Goal: Complete application form: Complete application form

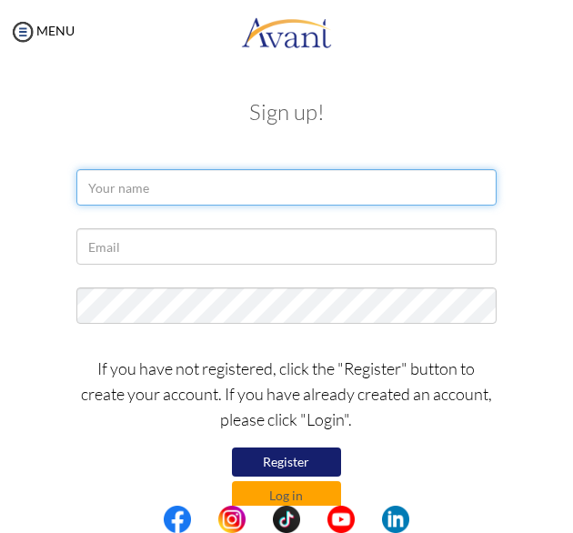
click at [162, 175] on input "text" at bounding box center [286, 187] width 420 height 36
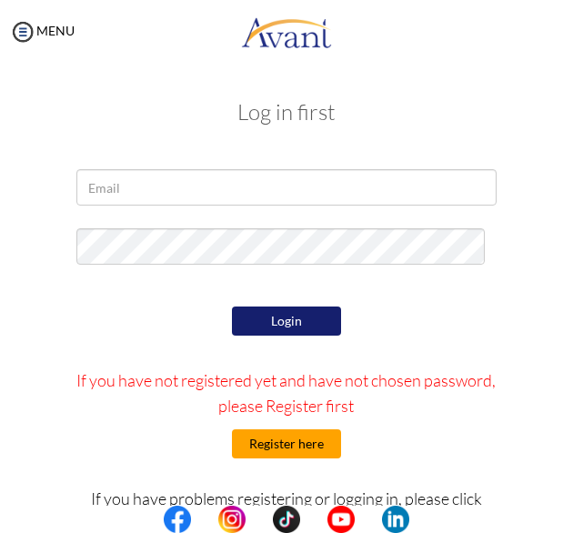
click at [281, 450] on button "Register here" at bounding box center [286, 443] width 109 height 29
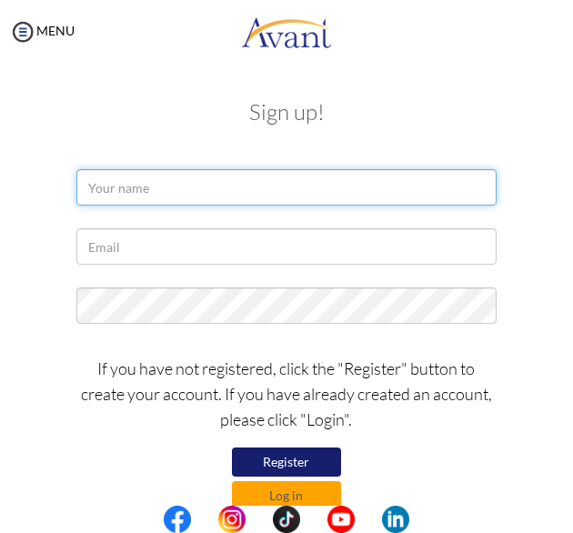
click at [180, 184] on input "text" at bounding box center [286, 187] width 420 height 36
type input "Joyline Chemutai"
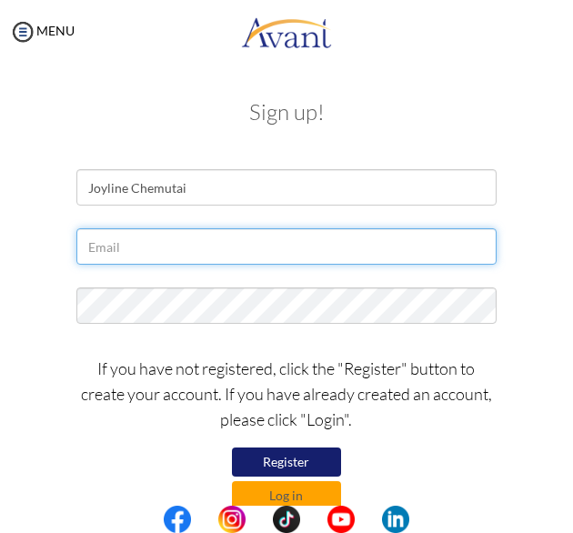
click at [180, 251] on input "text" at bounding box center [286, 246] width 420 height 36
type input "[EMAIL_ADDRESS][DOMAIN_NAME]"
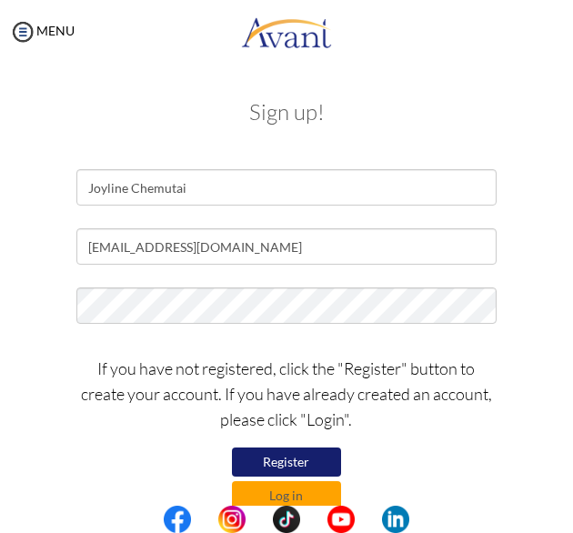
click at [298, 464] on button "Register" at bounding box center [286, 461] width 109 height 29
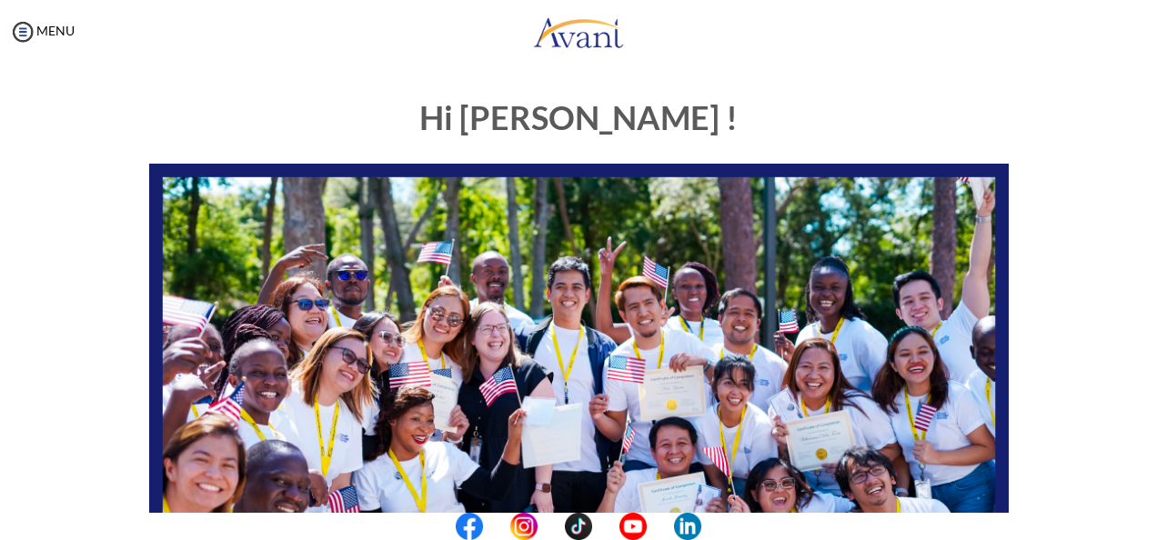
click at [572, 532] on center at bounding box center [578, 526] width 1157 height 27
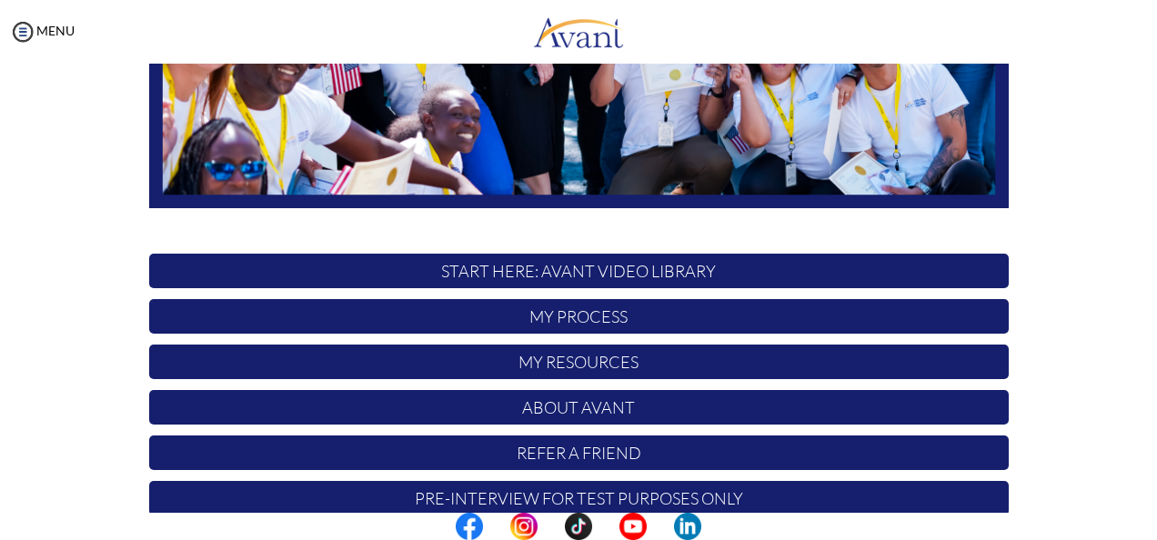
scroll to position [470, 0]
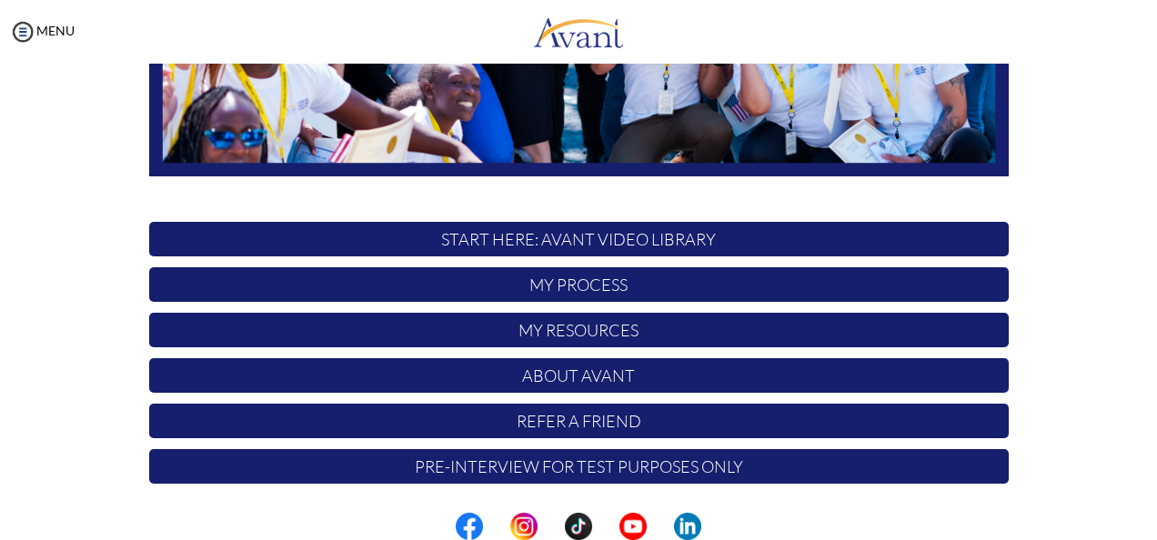
click at [572, 233] on p "START HERE: Avant Video Library" at bounding box center [578, 239] width 859 height 35
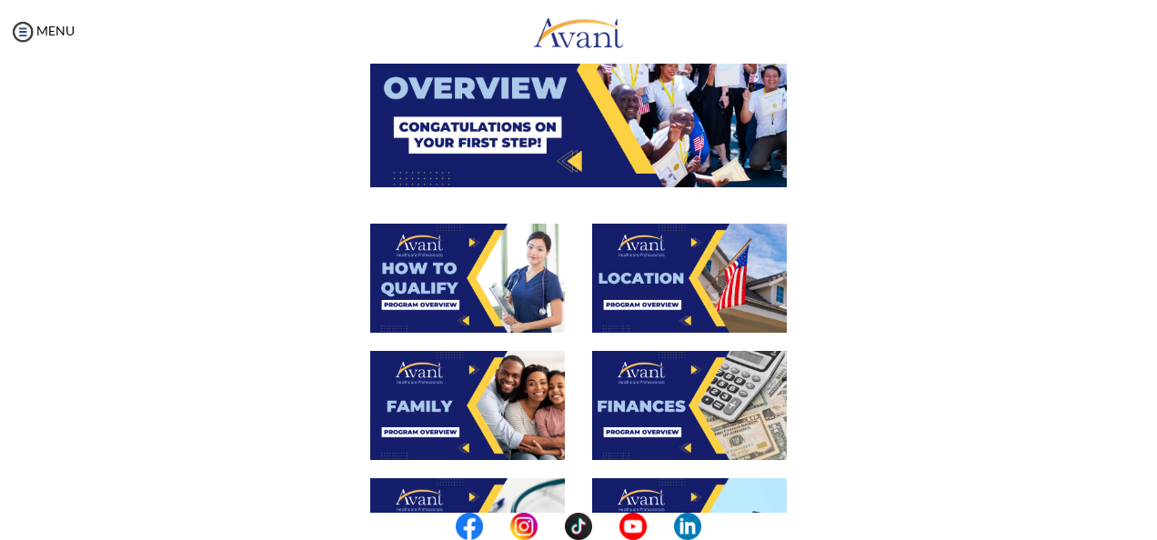
scroll to position [0, 0]
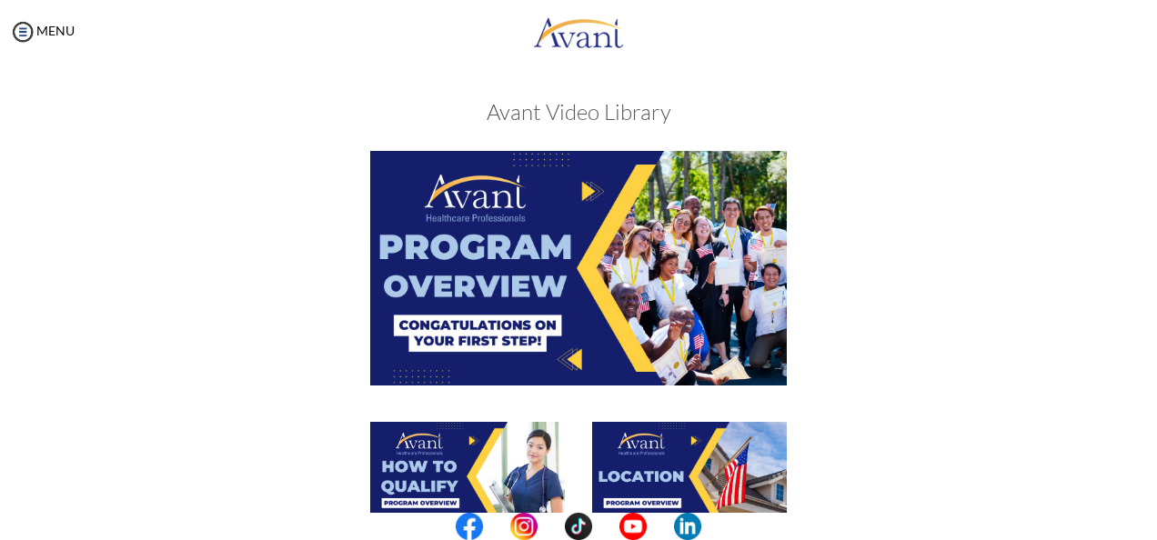
click at [567, 306] on img at bounding box center [578, 268] width 416 height 234
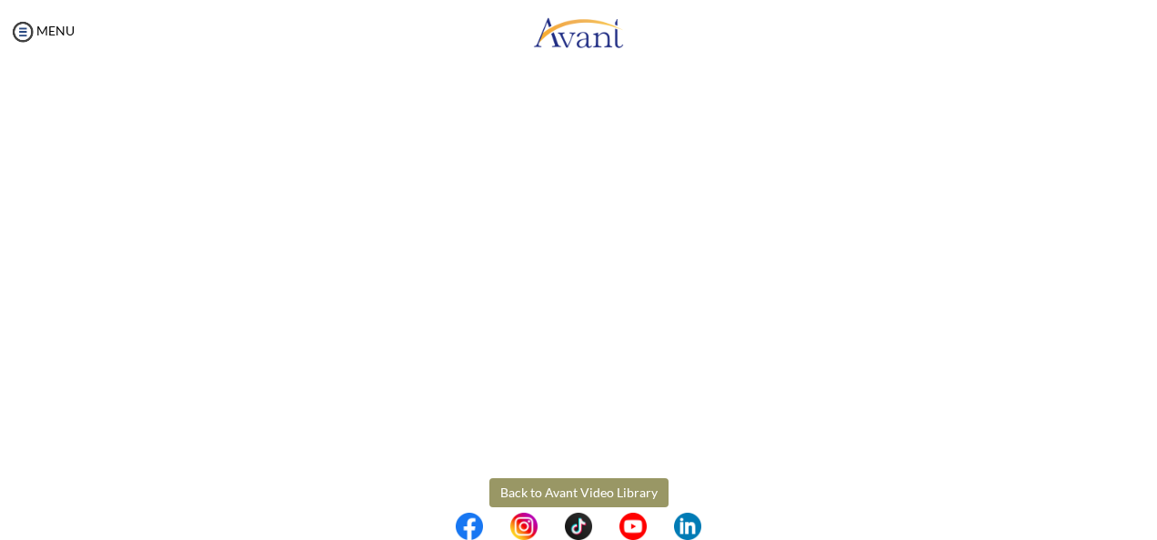
scroll to position [332, 0]
click at [572, 492] on body "Maintenance break. Please come back in 2 hours. MENU My Status What is the next…" at bounding box center [578, 270] width 1157 height 540
click at [572, 486] on button "Back to Avant Video Library" at bounding box center [578, 487] width 179 height 29
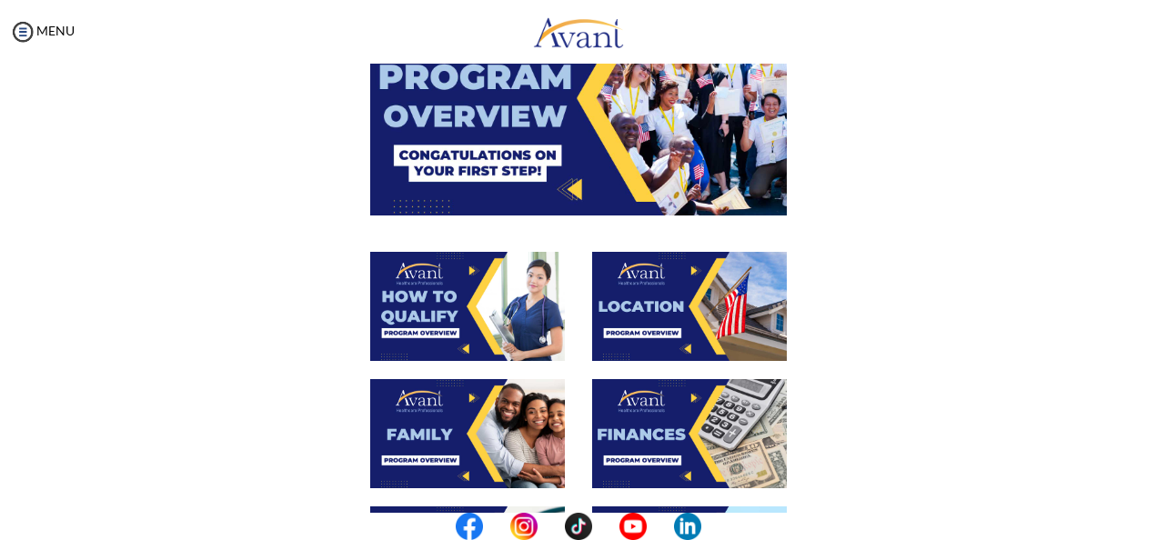
scroll to position [180, 0]
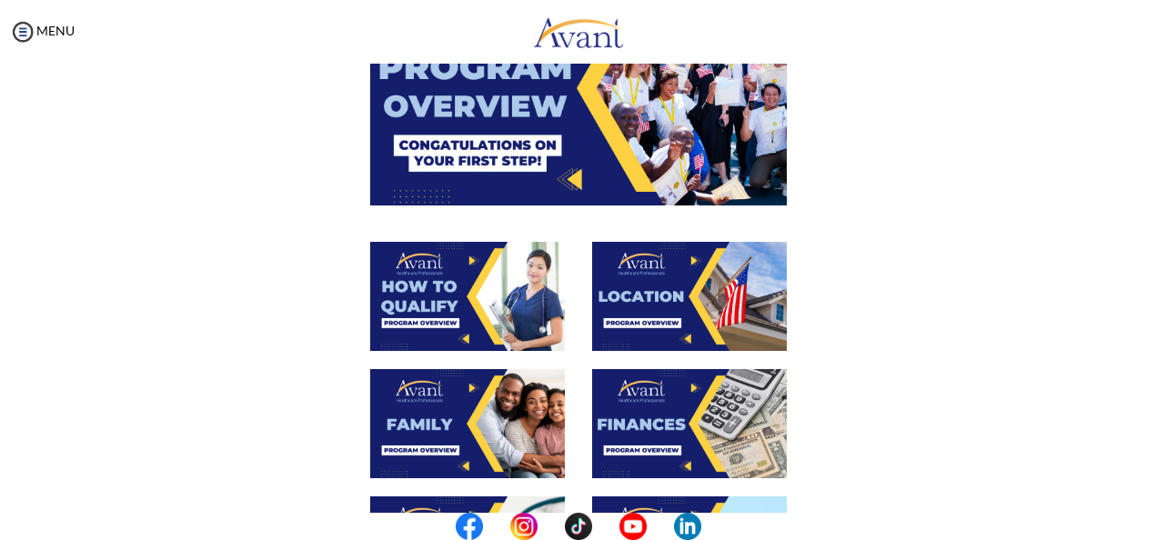
click at [488, 309] on img at bounding box center [467, 296] width 195 height 109
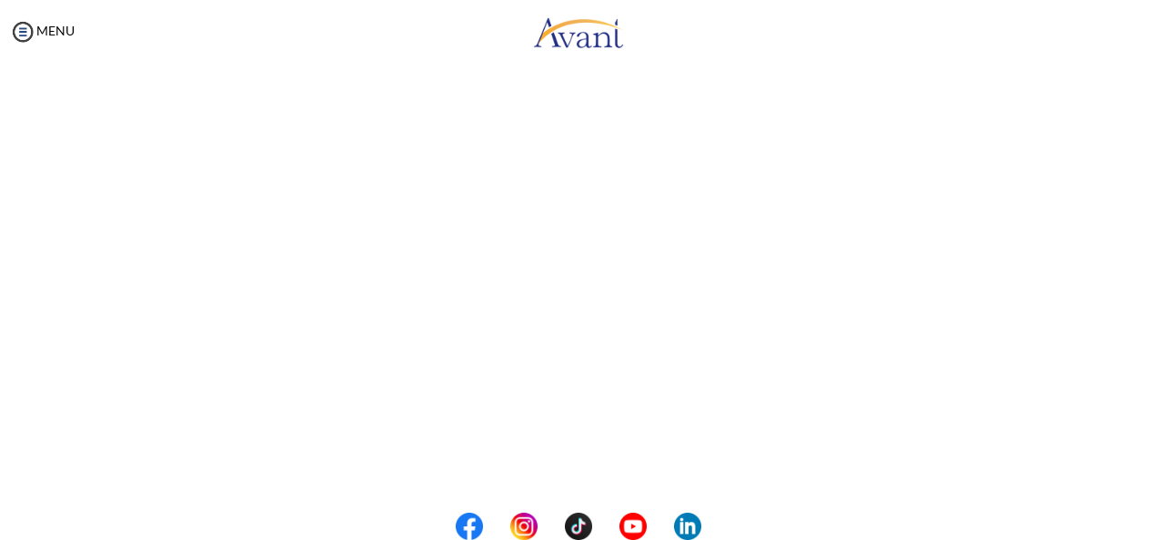
scroll to position [354, 0]
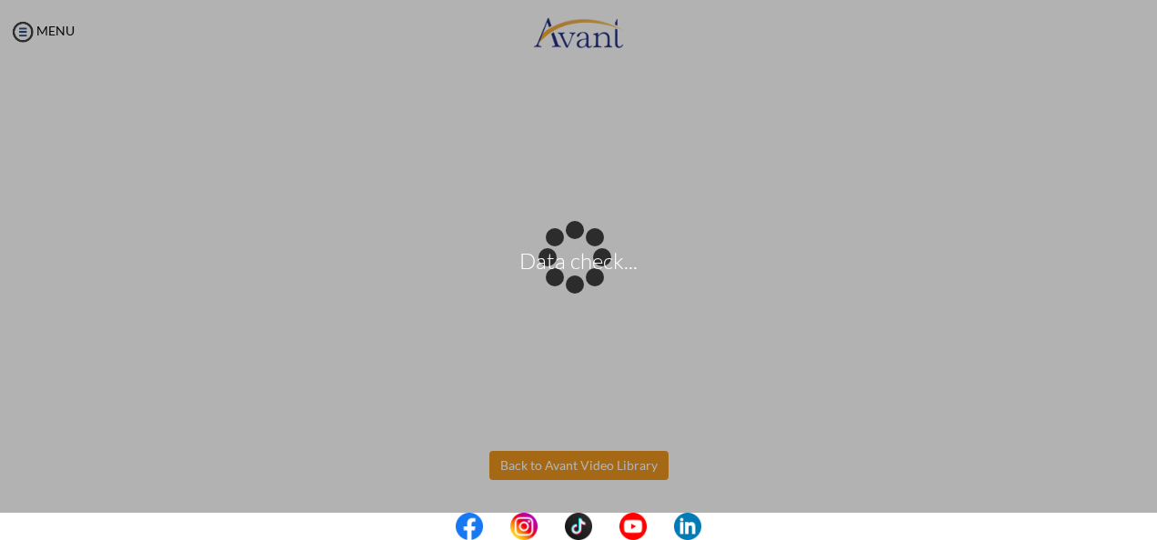
click at [572, 466] on body "Data check... Maintenance break. Please come back in 2 hours. MENU My Status Wh…" at bounding box center [578, 270] width 1157 height 540
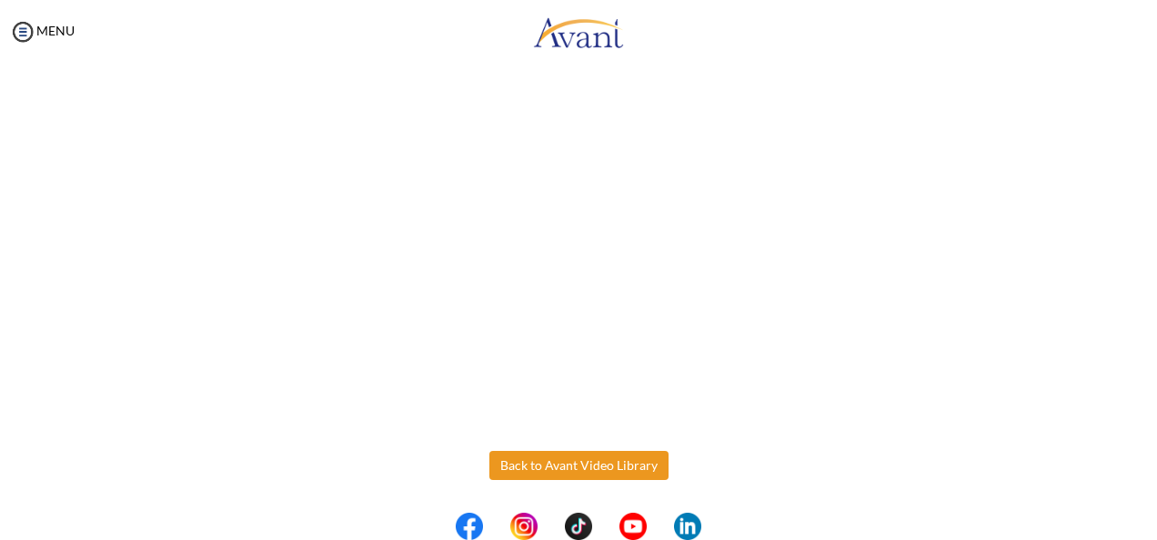
click at [572, 466] on button "Back to Avant Video Library" at bounding box center [578, 465] width 179 height 29
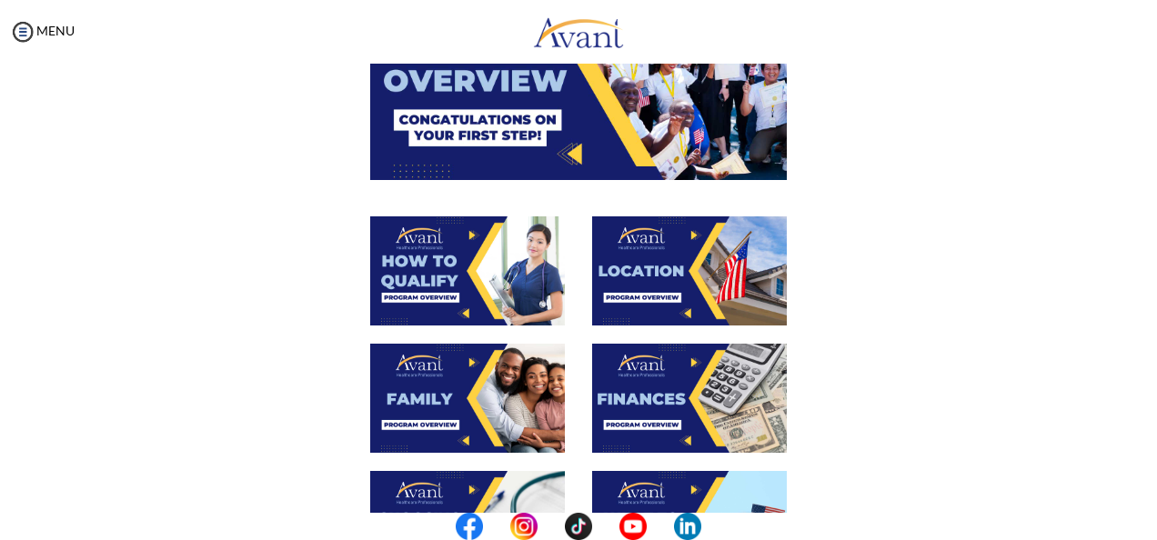
scroll to position [207, 0]
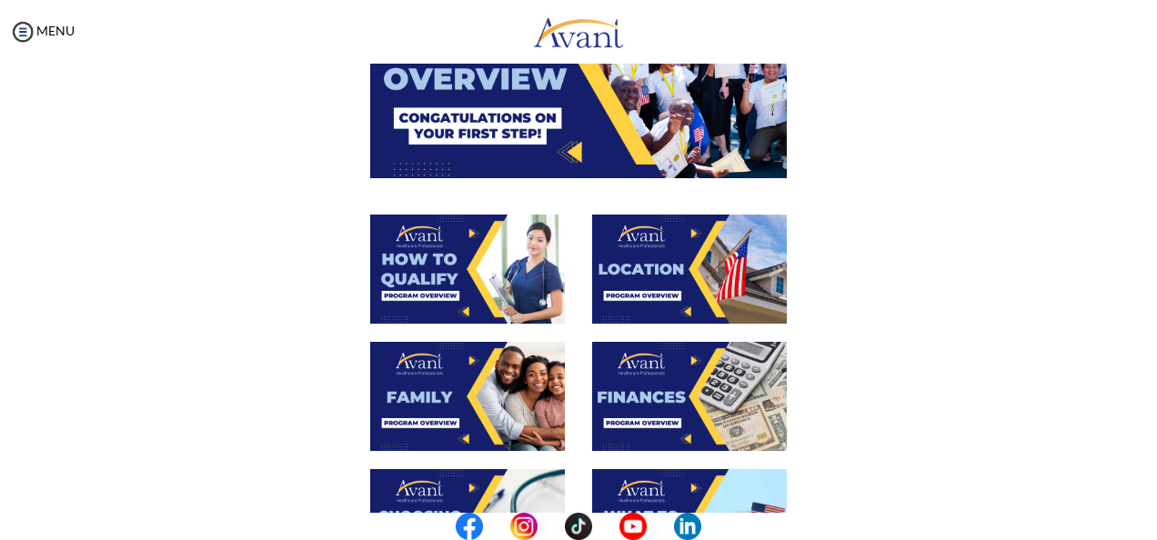
click at [572, 287] on img at bounding box center [689, 269] width 195 height 109
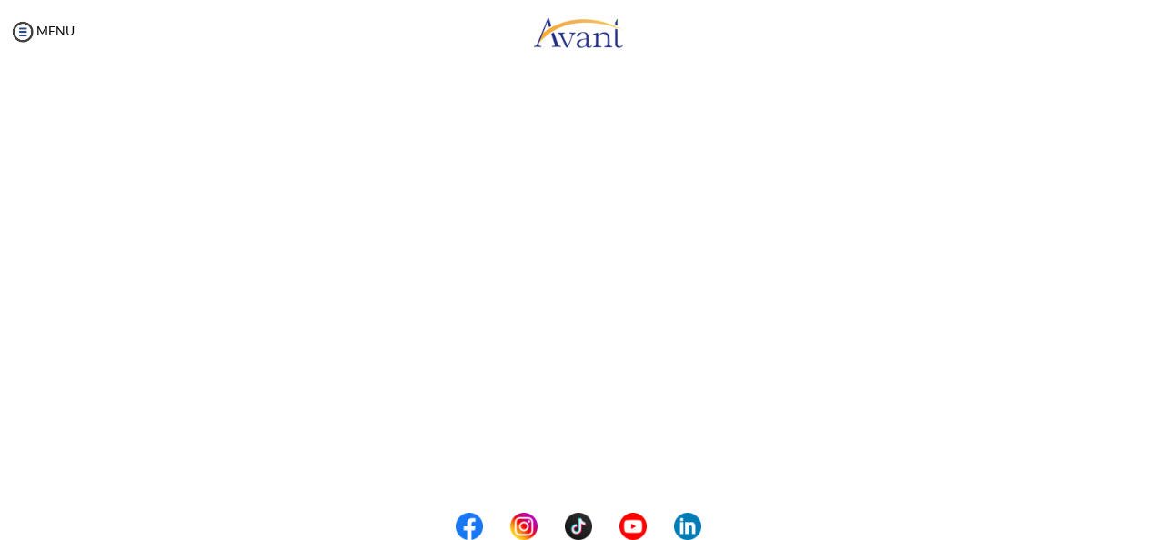
scroll to position [273, 0]
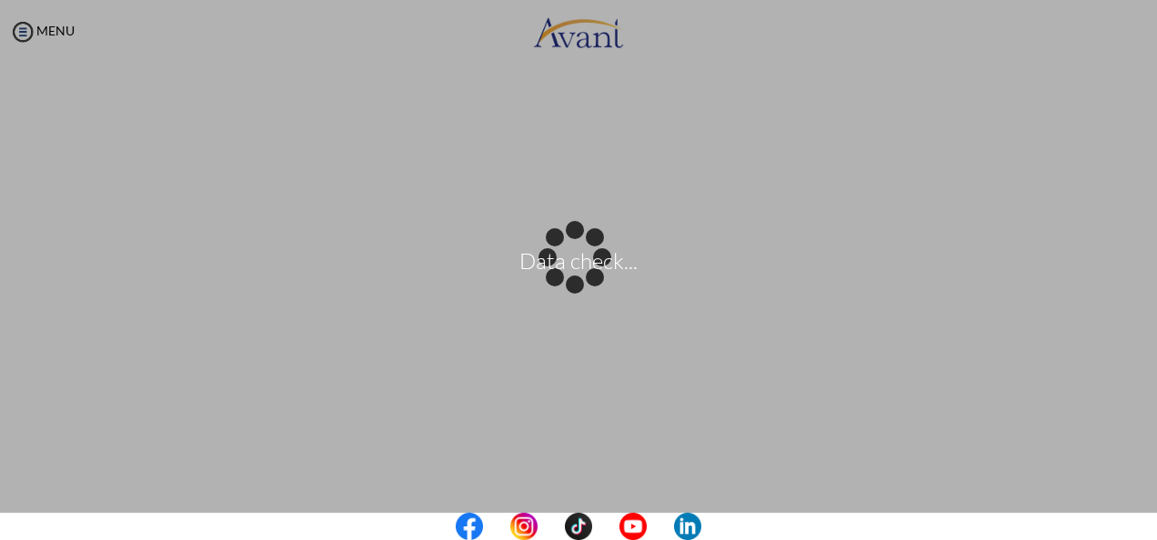
click at [572, 492] on body "Data check... Maintenance break. Please come back in 2 hours. MENU My Status Wh…" at bounding box center [578, 270] width 1157 height 540
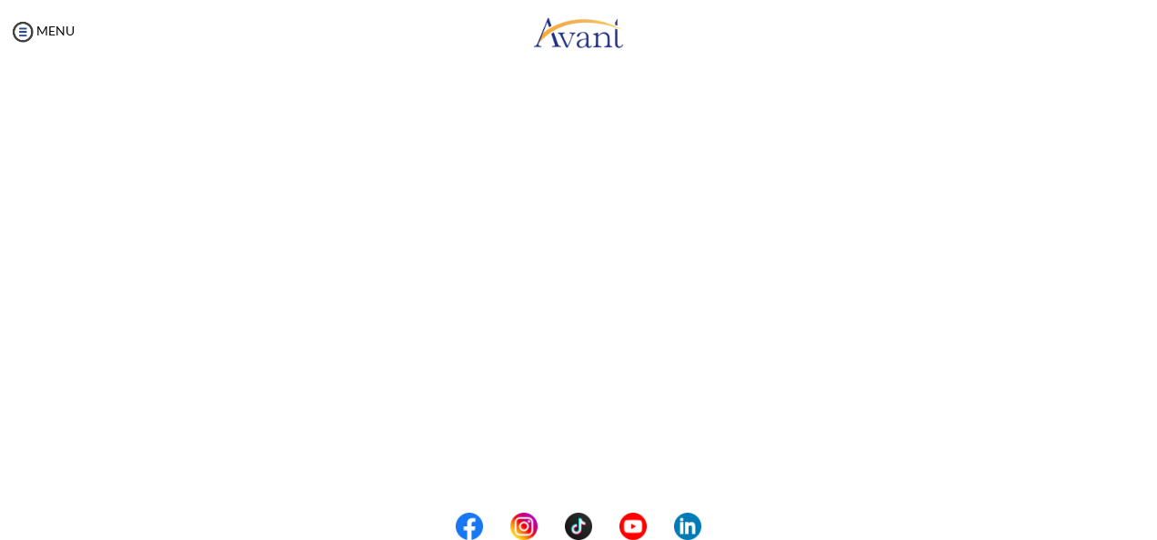
scroll to position [354, 0]
click at [566, 470] on button "Back to Avant Video Library" at bounding box center [578, 465] width 179 height 29
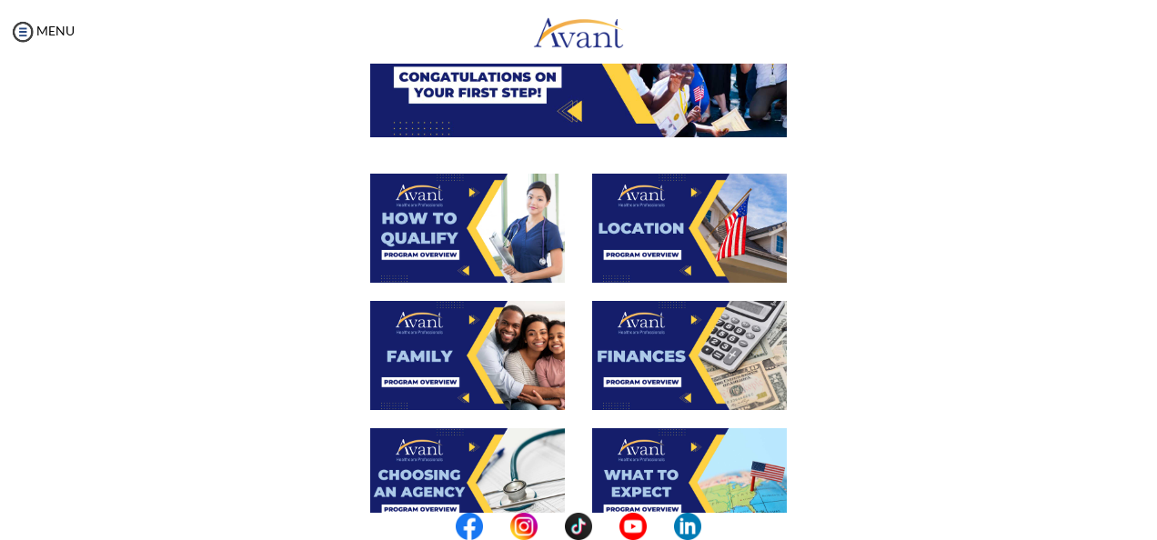
scroll to position [273, 0]
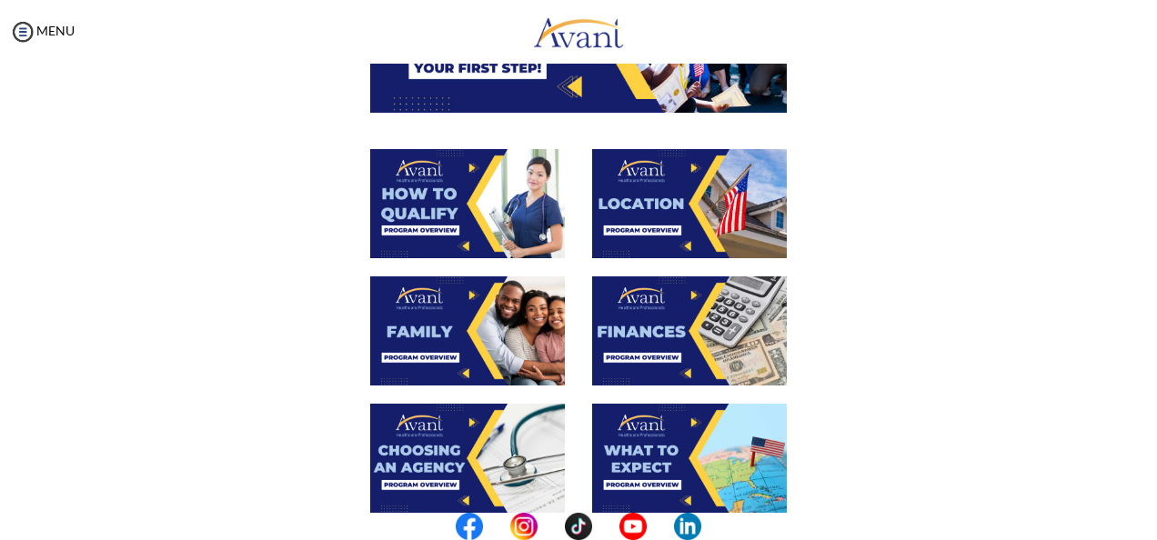
click at [424, 359] on img at bounding box center [467, 330] width 195 height 109
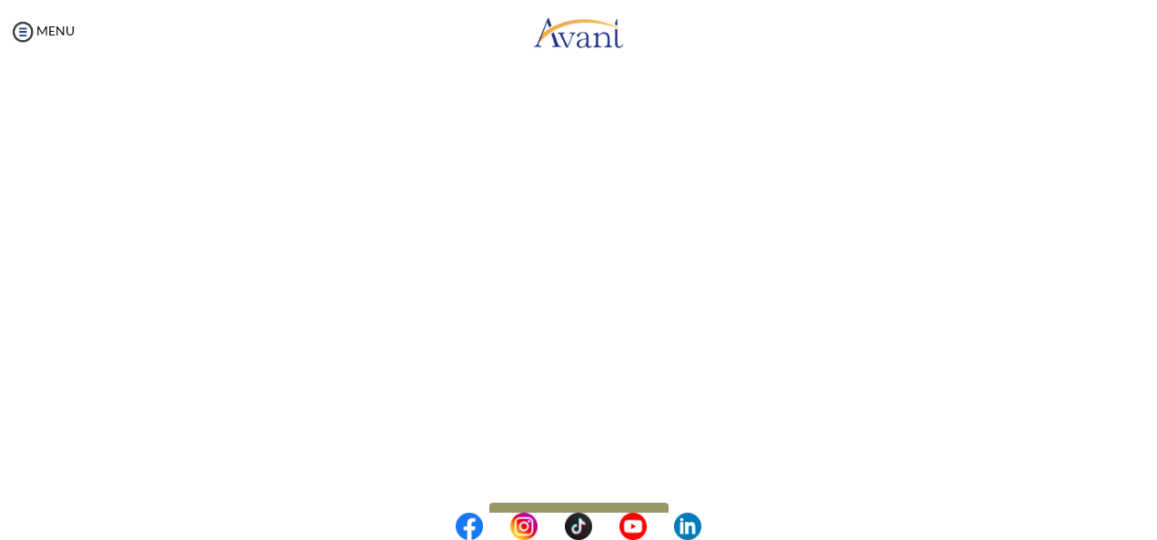
scroll to position [548, 0]
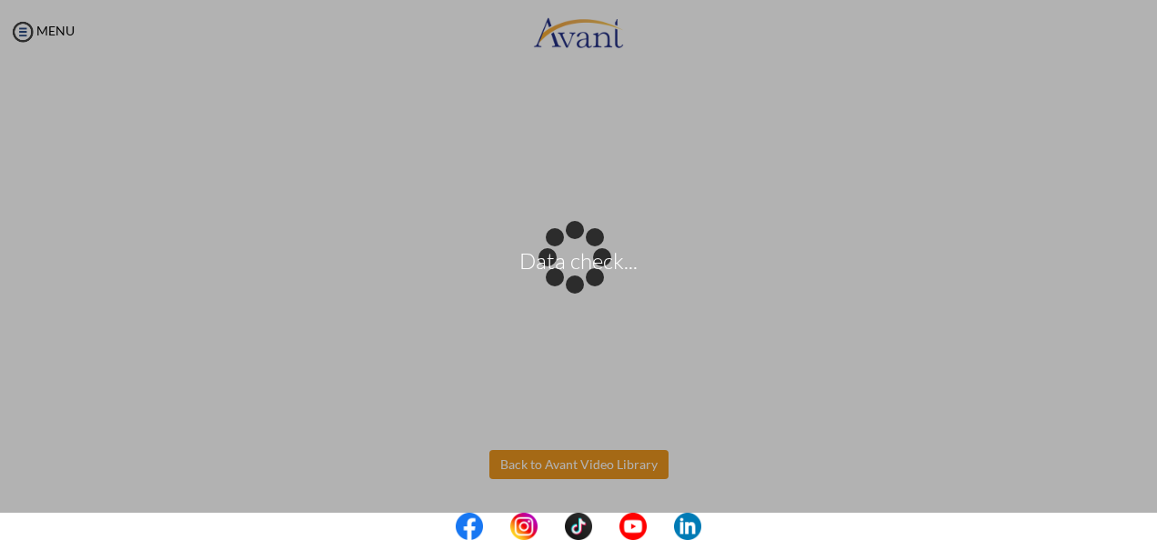
click at [572, 467] on body "Data check... Maintenance break. Please come back in 2 hours. MENU My Status Wh…" at bounding box center [578, 270] width 1157 height 540
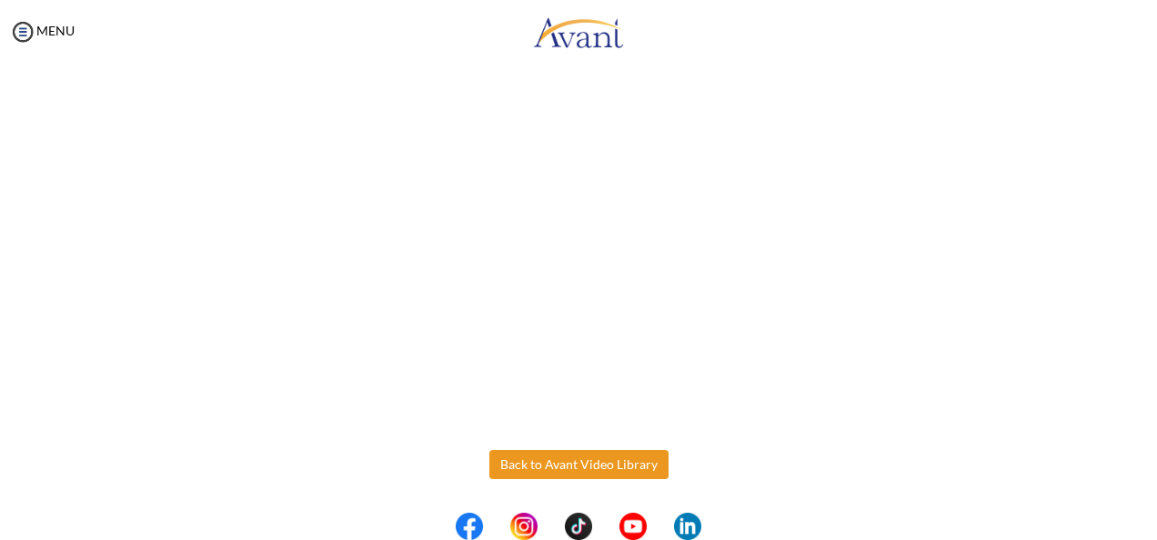
click at [572, 467] on button "Back to Avant Video Library" at bounding box center [578, 464] width 179 height 29
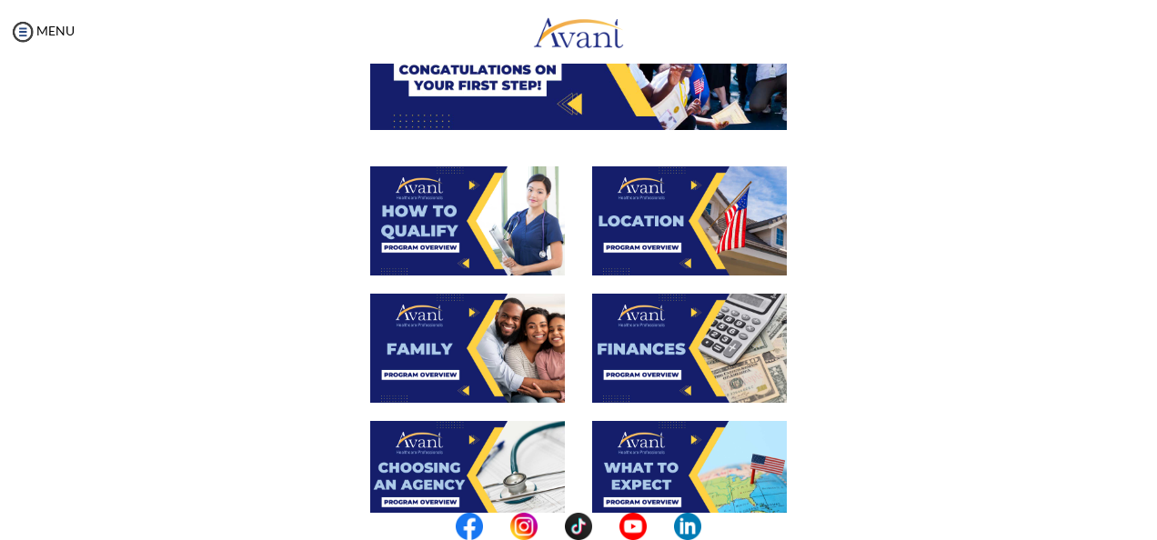
scroll to position [257, 0]
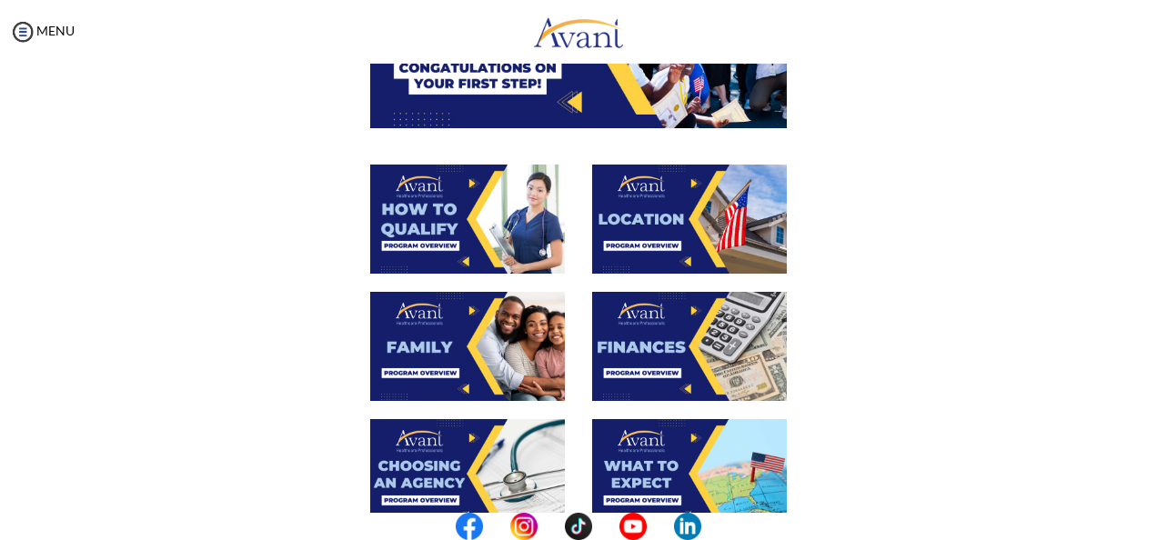
click at [572, 344] on img at bounding box center [689, 346] width 195 height 109
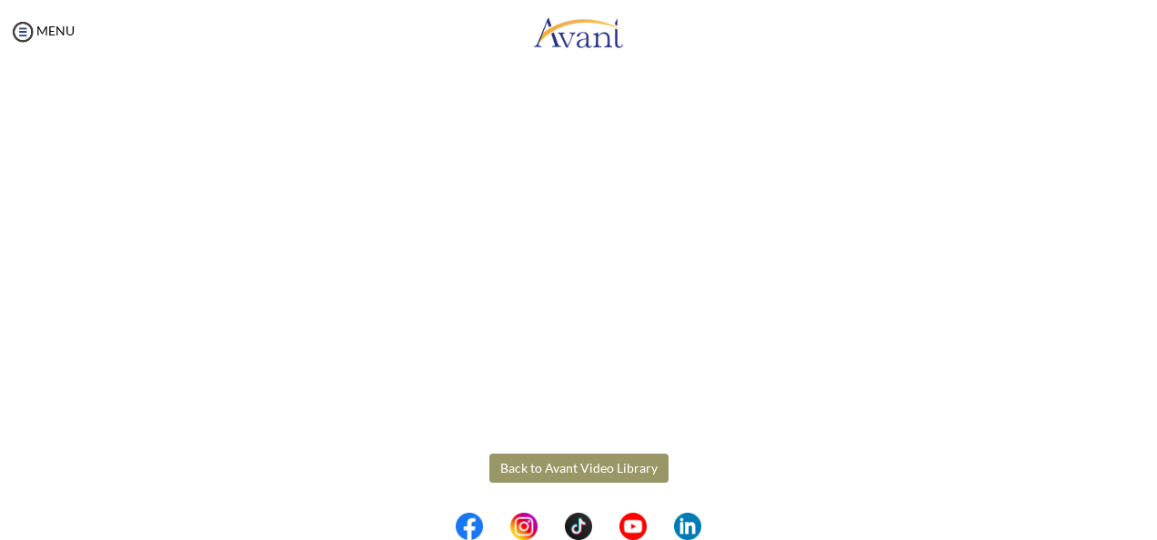
scroll to position [353, 0]
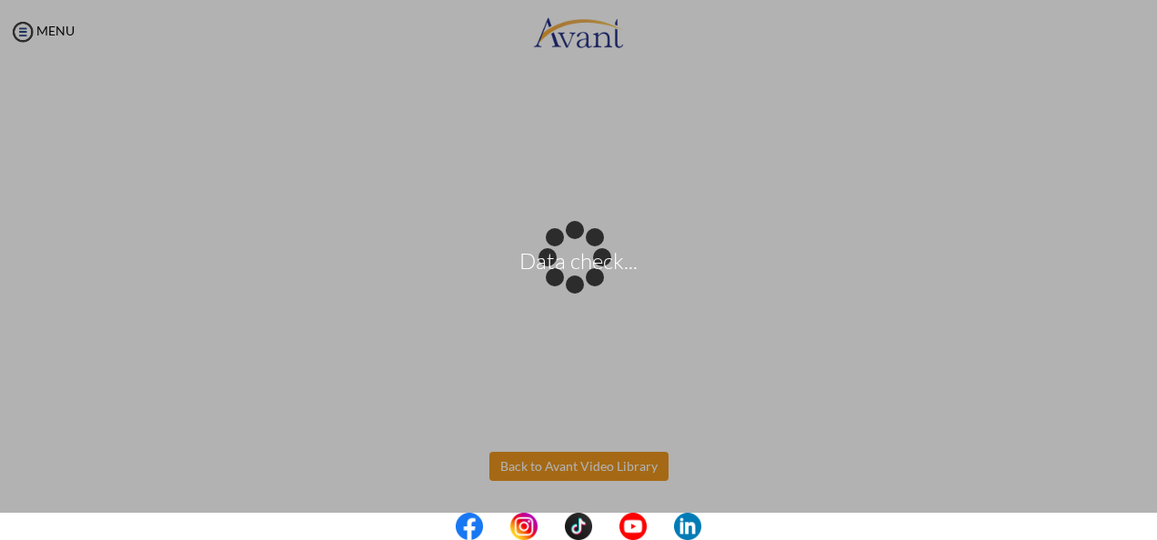
click at [572, 466] on body "Data check... Maintenance break. Please come back in 2 hours. MENU My Status Wh…" at bounding box center [578, 270] width 1157 height 540
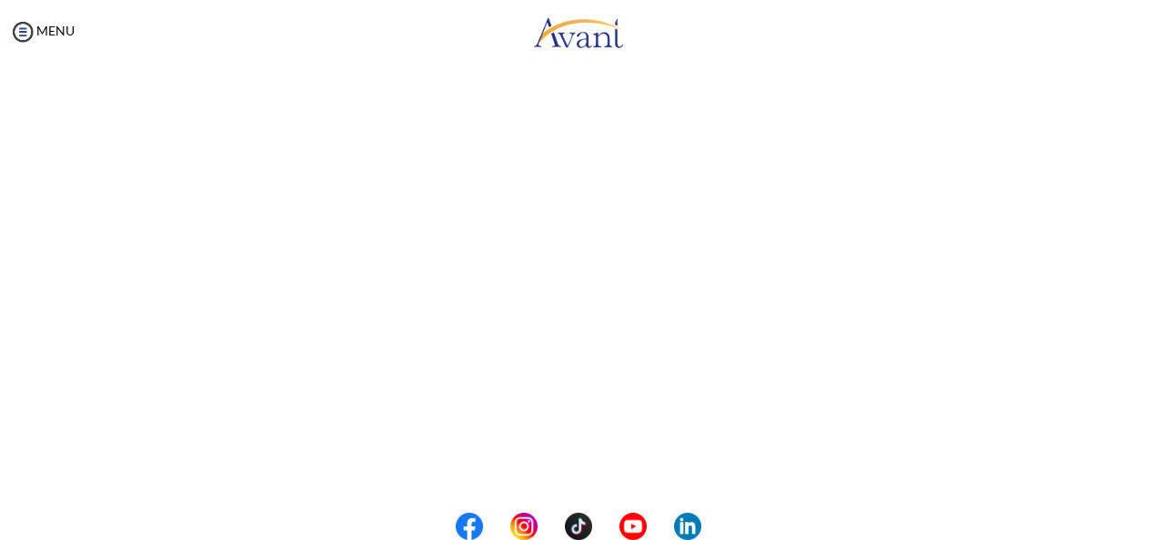
scroll to position [354, 0]
click at [572, 463] on button "Back to Avant Video Library" at bounding box center [578, 465] width 179 height 29
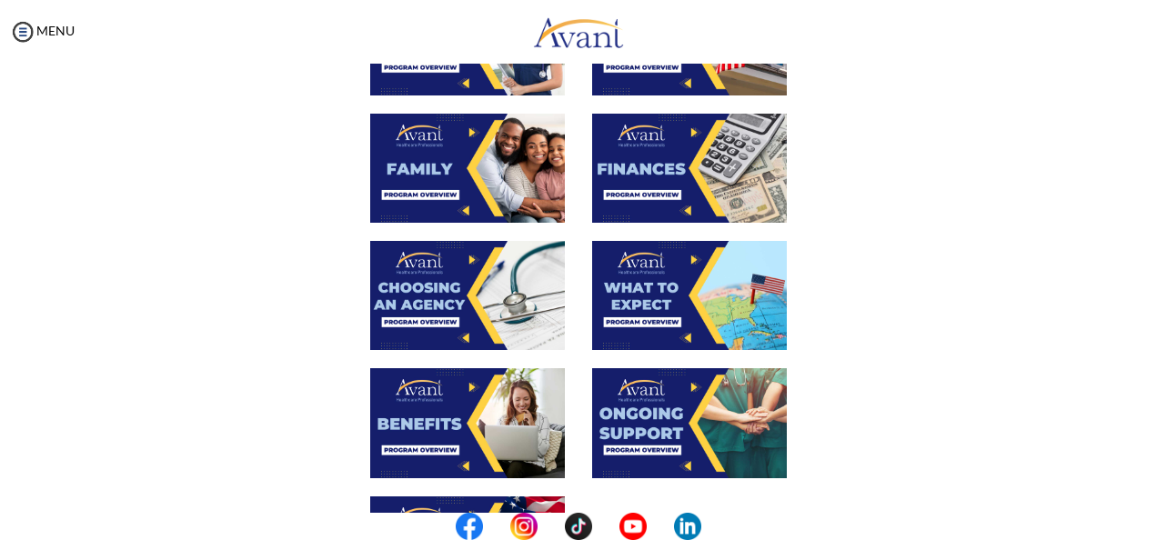
scroll to position [434, 0]
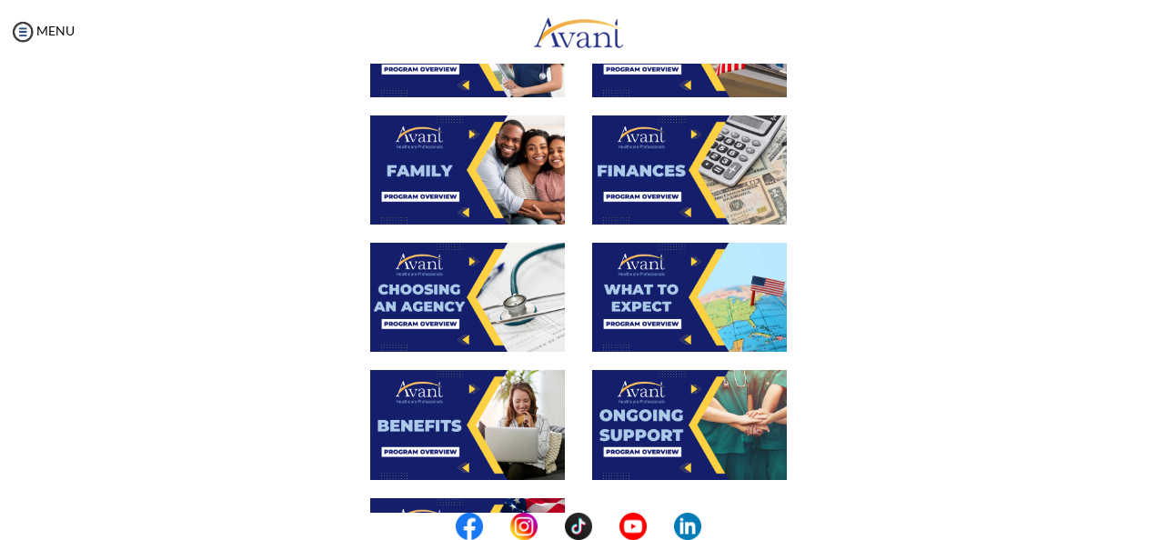
click at [454, 296] on img at bounding box center [467, 297] width 195 height 109
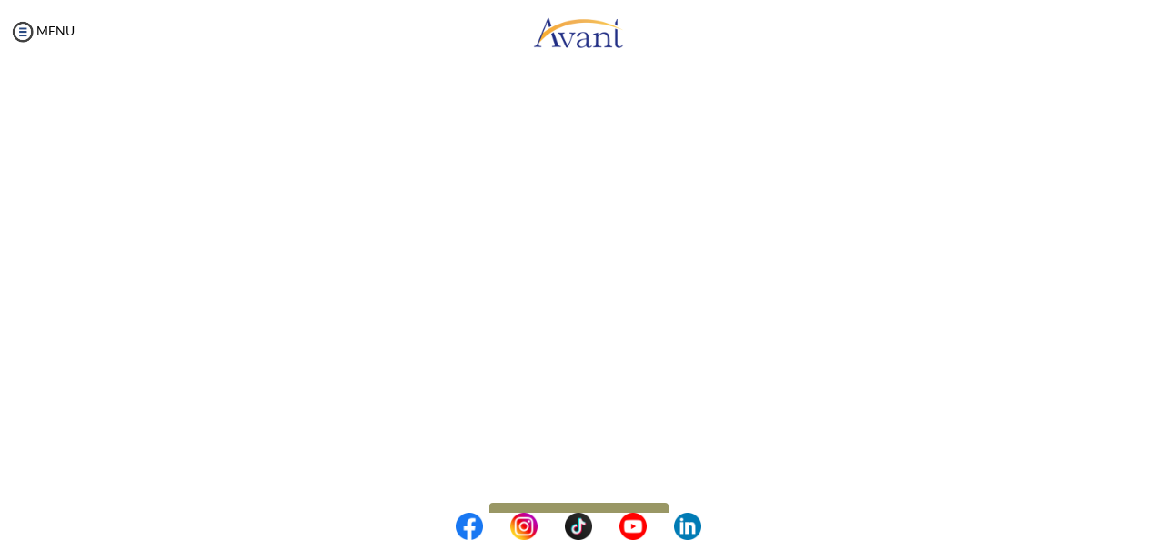
scroll to position [548, 0]
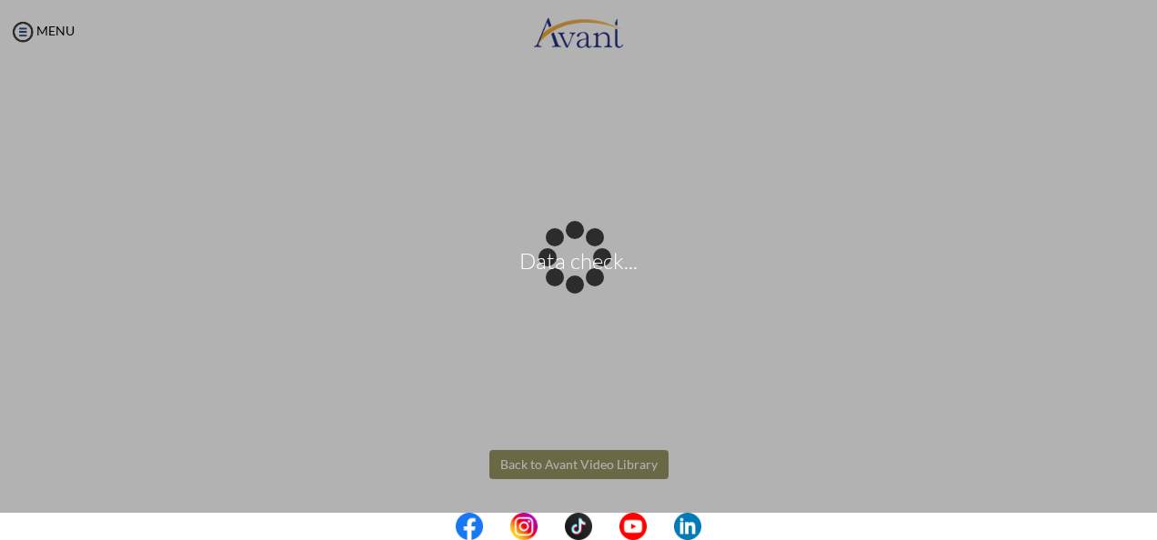
click at [562, 467] on body "Data check... Maintenance break. Please come back in 2 hours. MENU My Status Wh…" at bounding box center [578, 270] width 1157 height 540
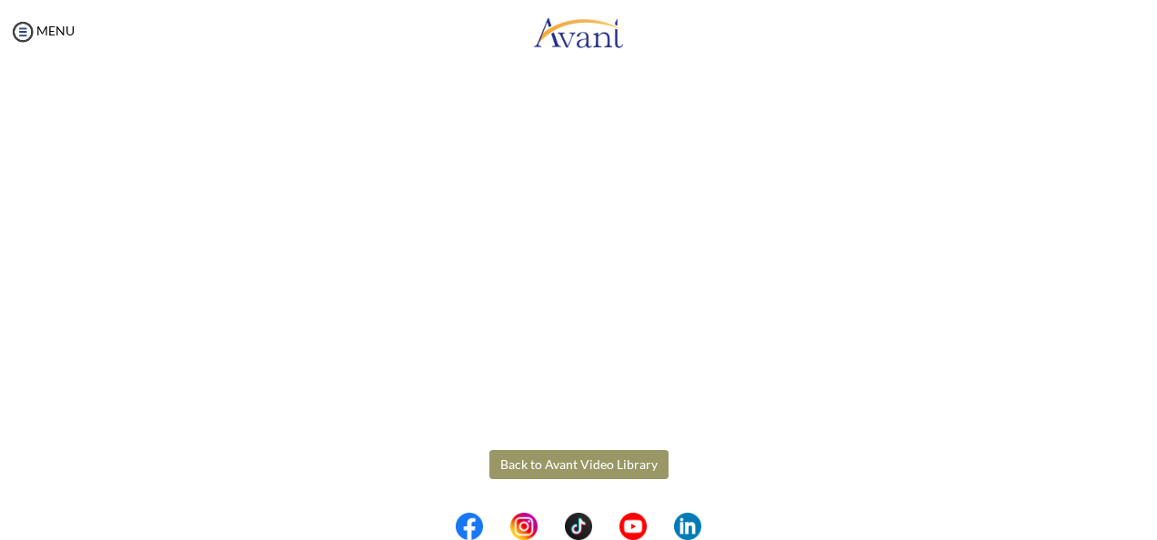
click at [551, 466] on button "Back to Avant Video Library" at bounding box center [578, 464] width 179 height 29
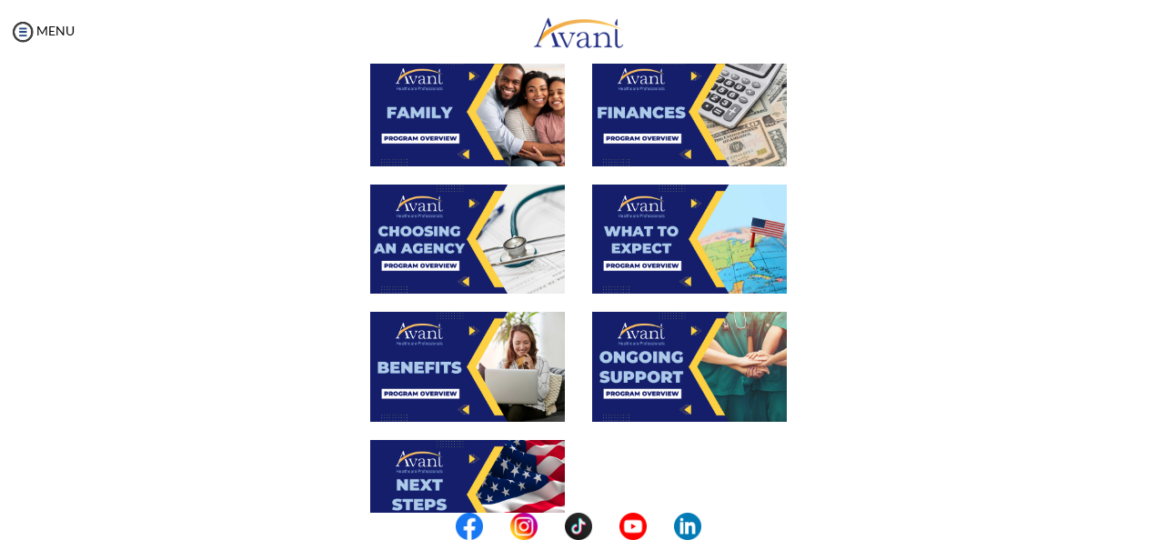
scroll to position [489, 0]
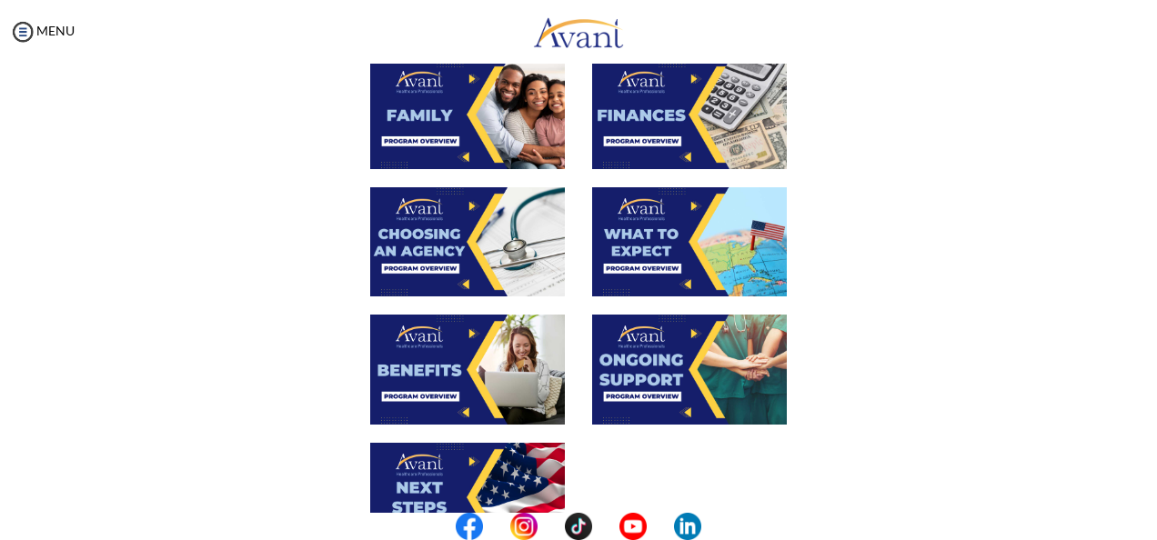
click at [572, 264] on img at bounding box center [689, 241] width 195 height 109
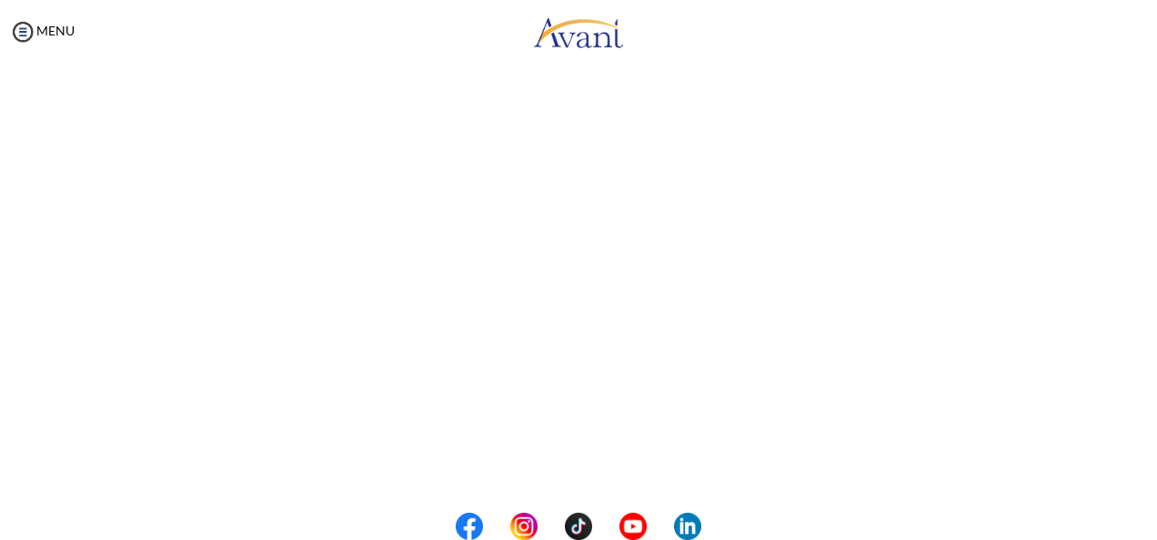
scroll to position [548, 0]
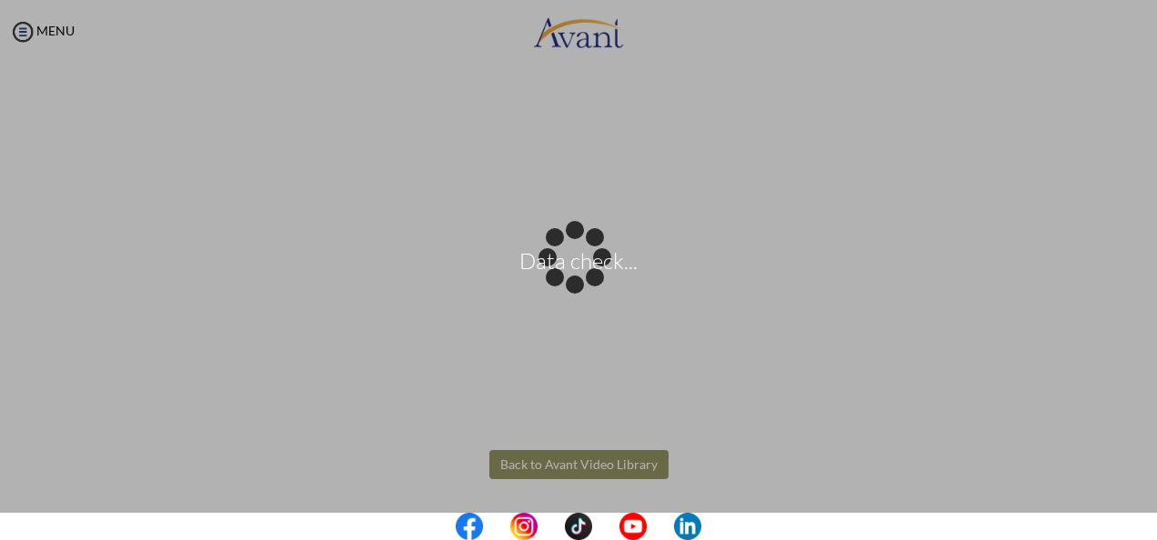
click at [567, 467] on body "Data check... Maintenance break. Please come back in 2 hours. MENU My Status Wh…" at bounding box center [578, 270] width 1157 height 540
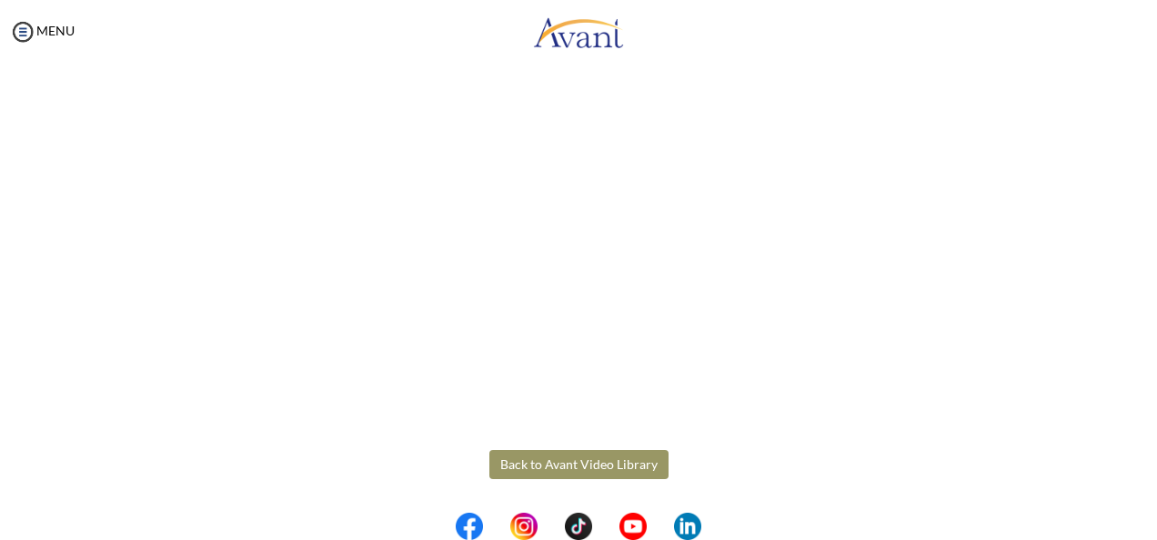
click at [567, 467] on button "Back to Avant Video Library" at bounding box center [578, 464] width 179 height 29
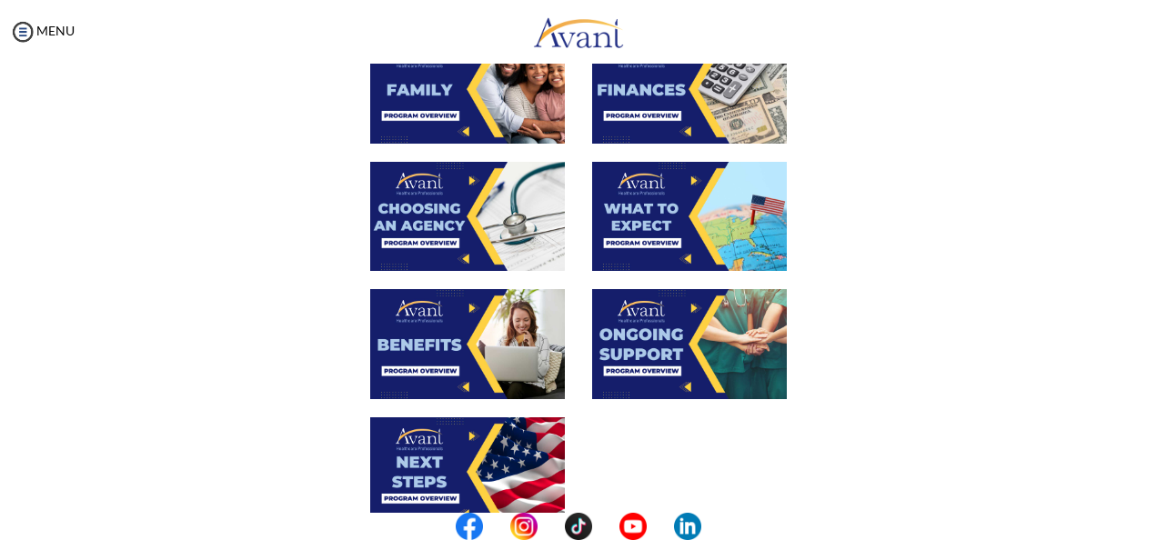
scroll to position [478, 0]
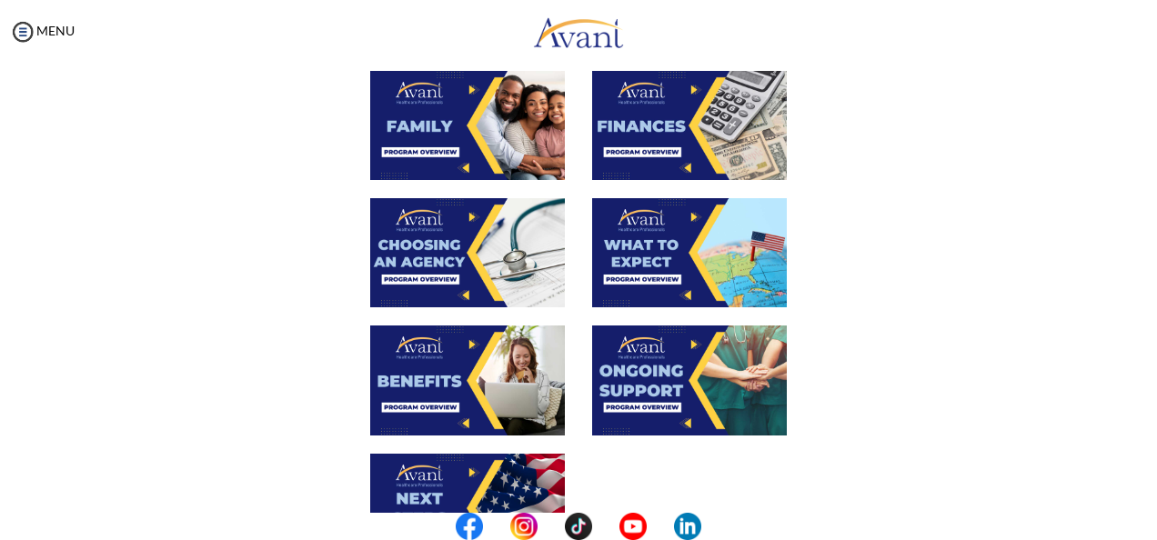
click at [455, 382] on img at bounding box center [467, 380] width 195 height 109
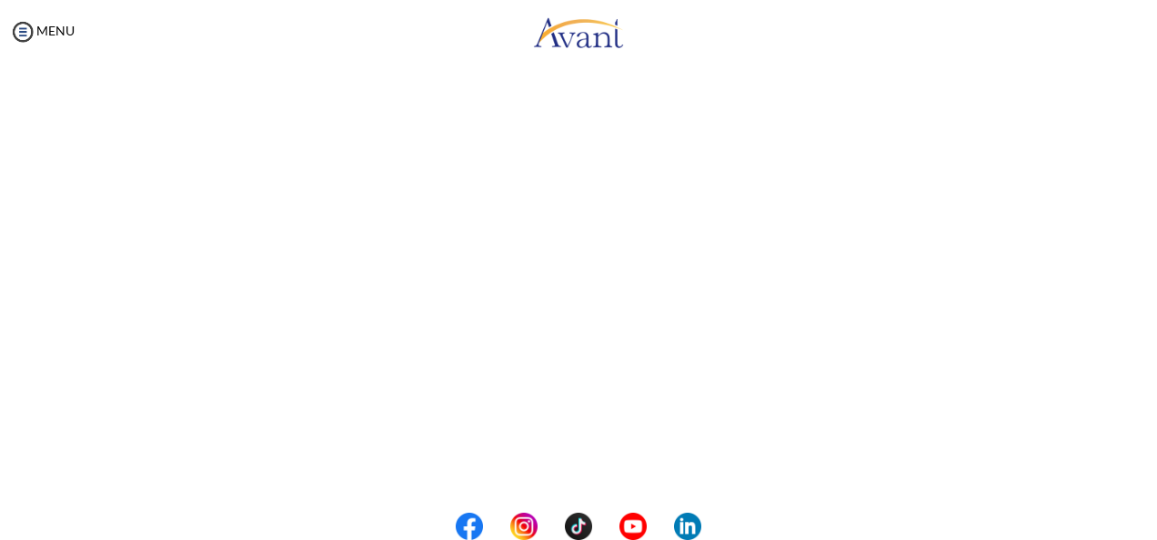
scroll to position [548, 0]
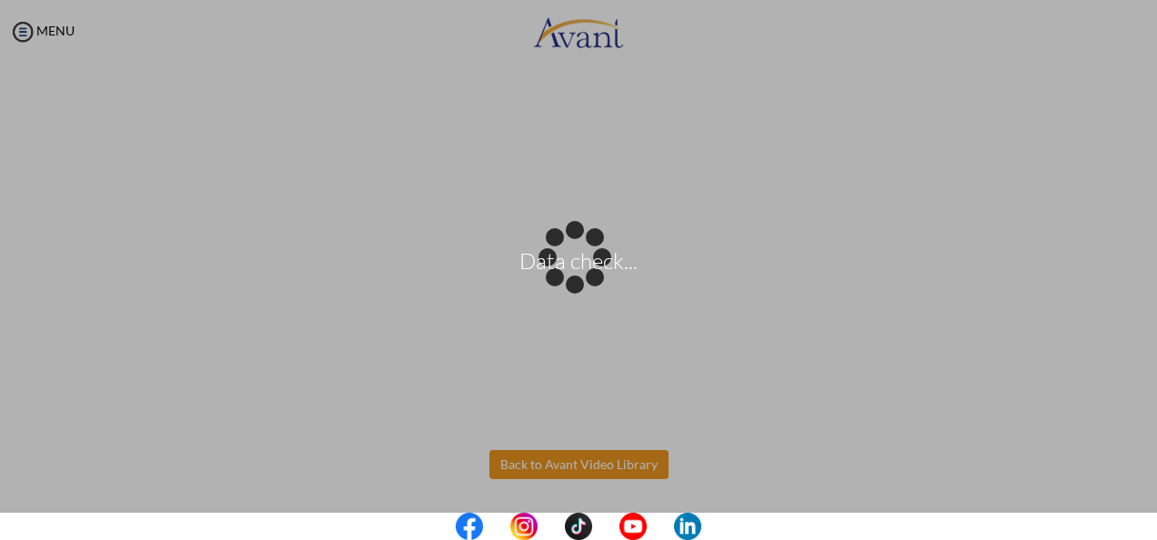
click at [572, 458] on body "Data check... Maintenance break. Please come back in 2 hours. MENU My Status Wh…" at bounding box center [578, 270] width 1157 height 540
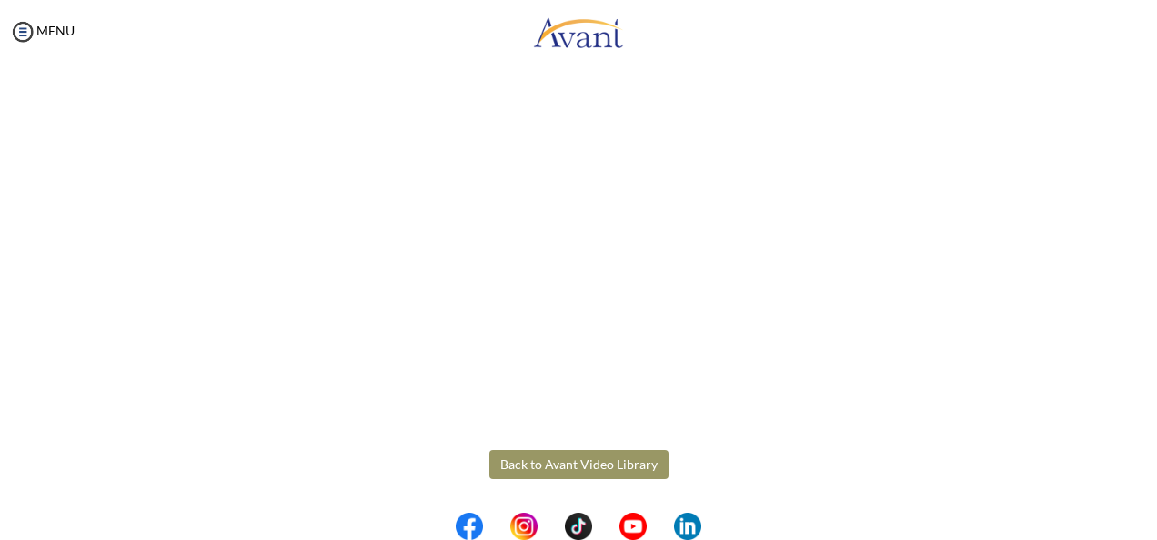
click at [572, 467] on button "Back to Avant Video Library" at bounding box center [578, 464] width 179 height 29
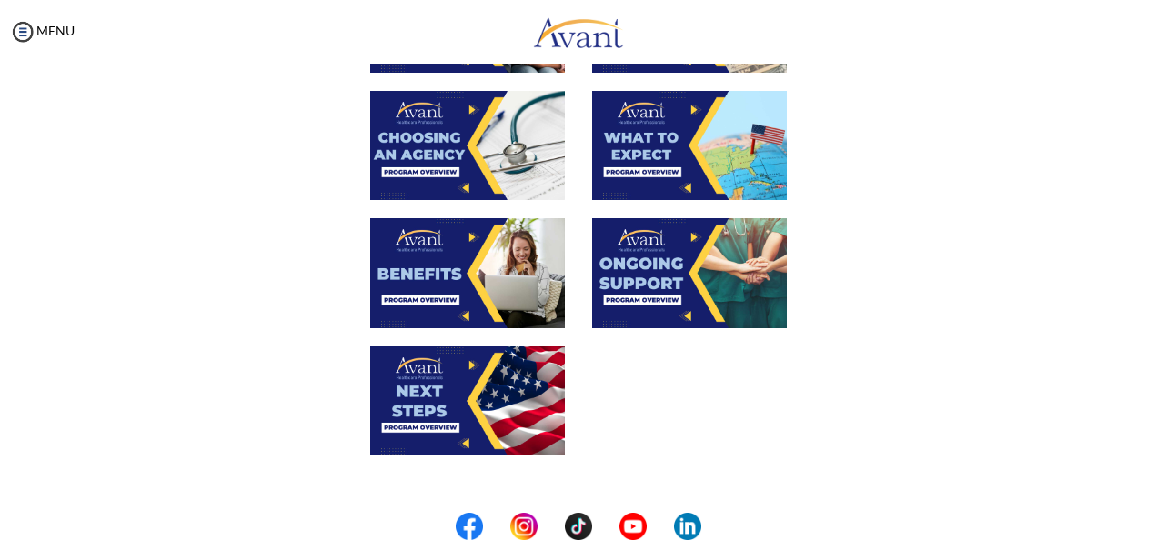
scroll to position [585, 0]
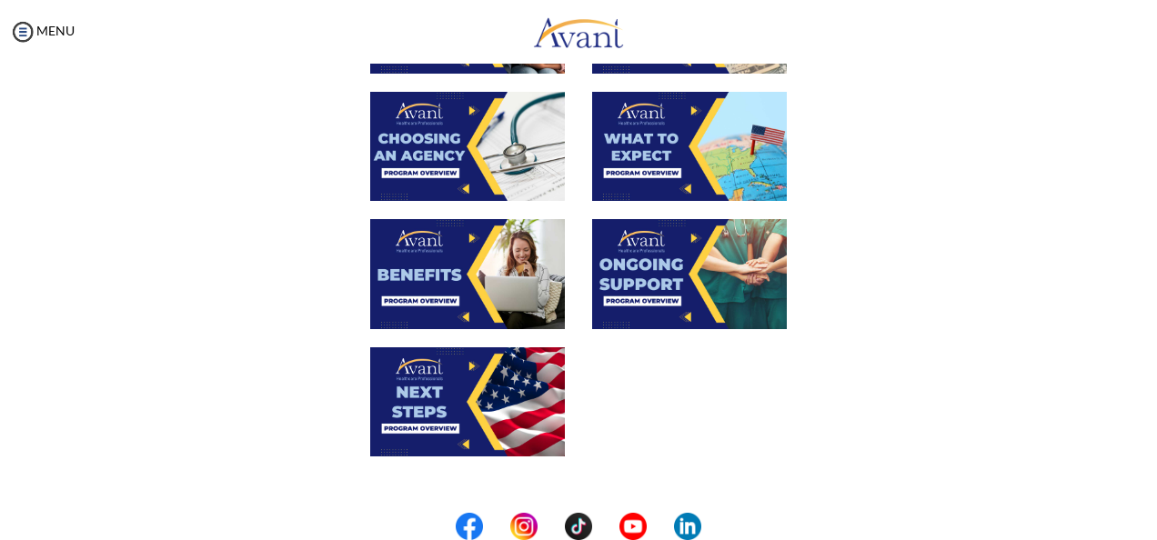
click at [572, 290] on img at bounding box center [689, 273] width 195 height 109
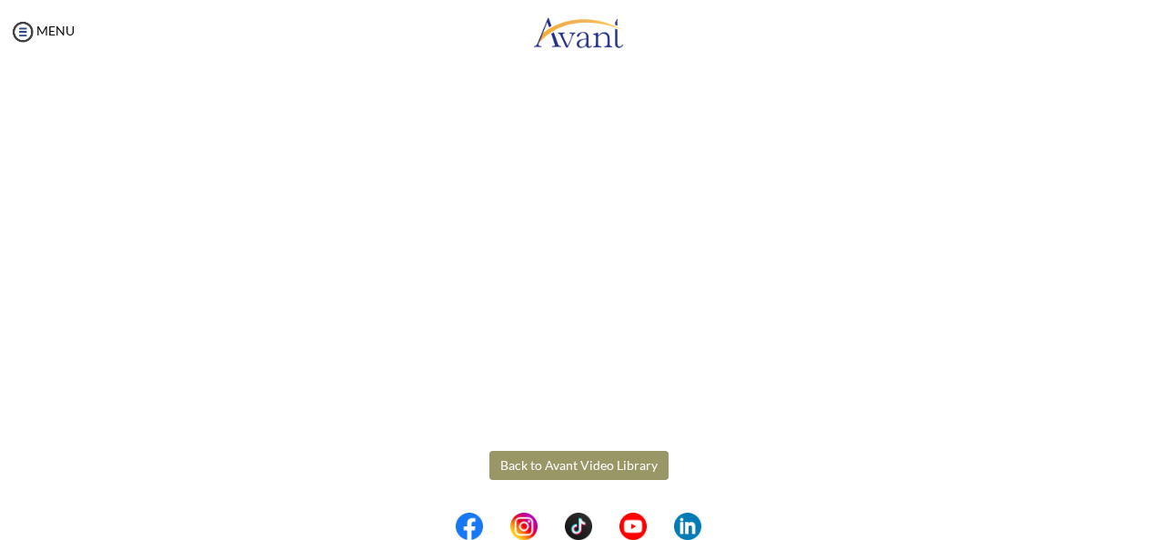
scroll to position [548, 0]
click at [572, 465] on body "Maintenance break. Please come back in 2 hours. MENU My Status What is the next…" at bounding box center [578, 270] width 1157 height 540
click at [572, 465] on button "Back to Avant Video Library" at bounding box center [578, 464] width 179 height 29
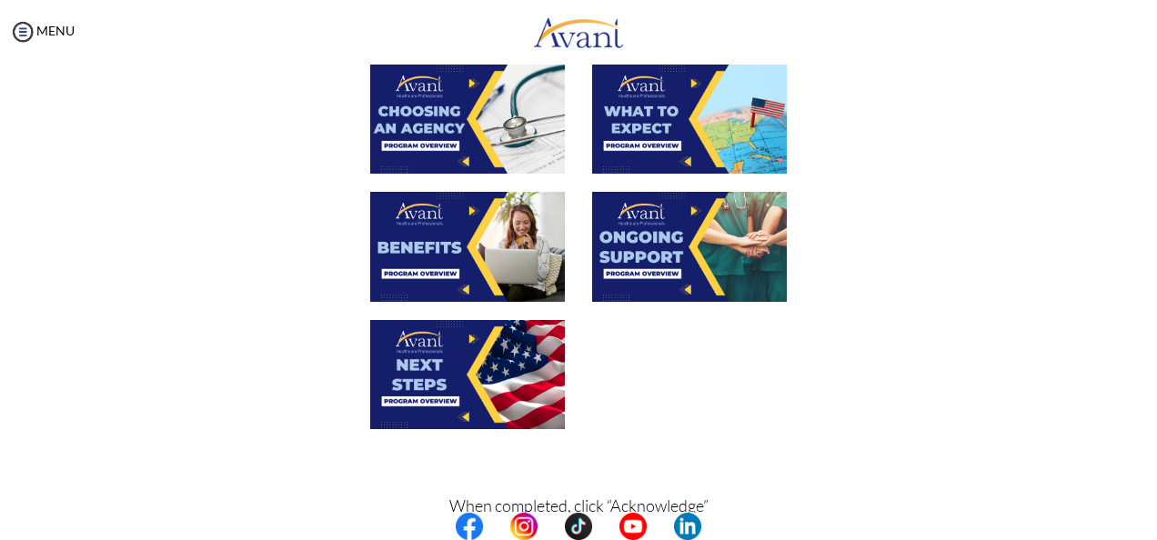
scroll to position [709, 0]
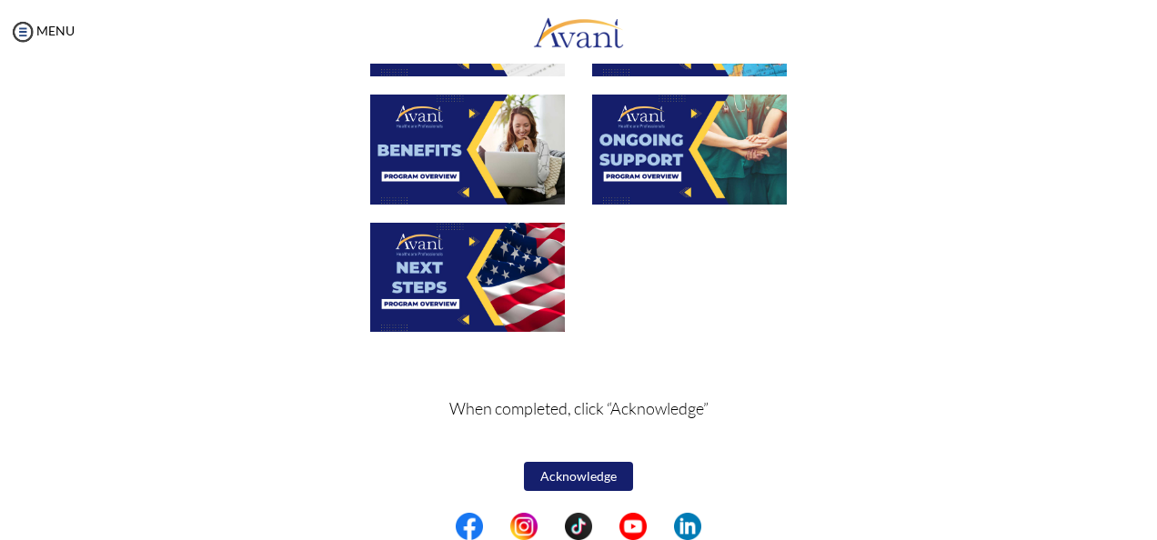
click at [492, 262] on img at bounding box center [467, 277] width 195 height 109
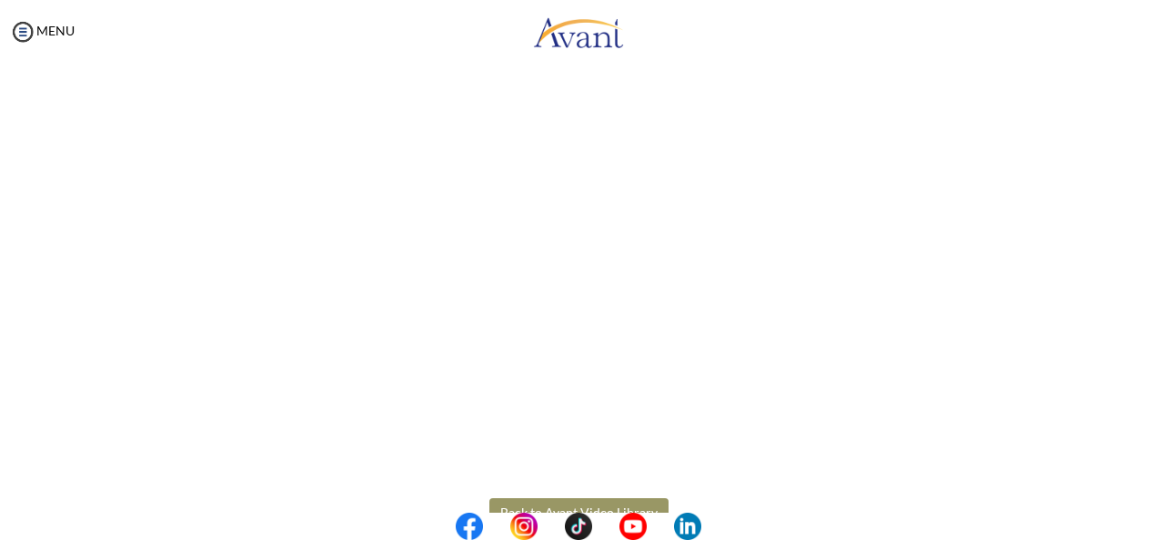
scroll to position [548, 0]
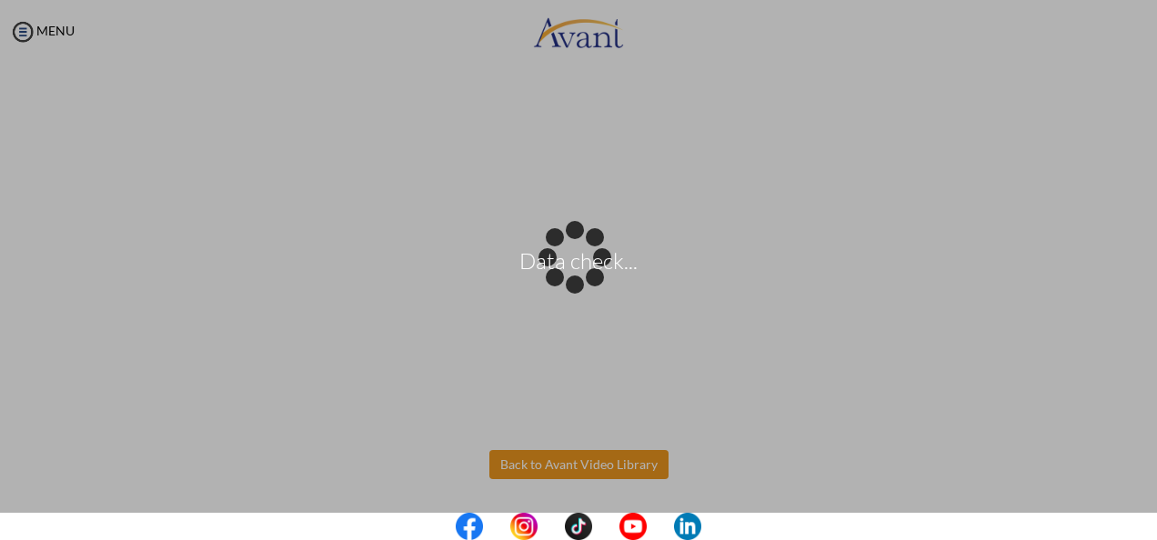
click at [572, 466] on body "Data check... Maintenance break. Please come back in 2 hours. MENU My Status Wh…" at bounding box center [578, 270] width 1157 height 540
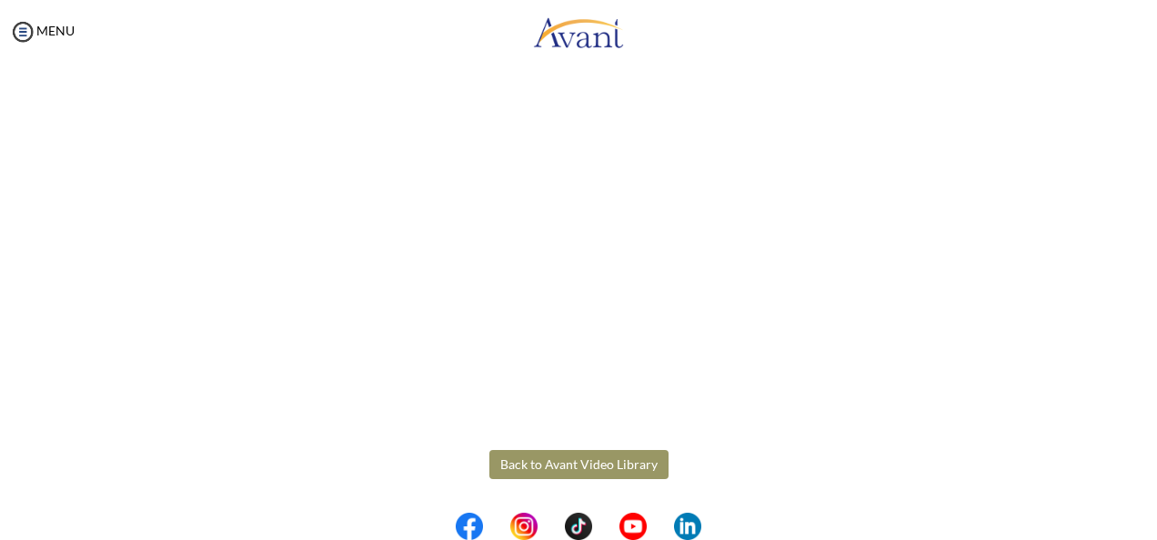
click at [572, 468] on button "Back to Avant Video Library" at bounding box center [578, 464] width 179 height 29
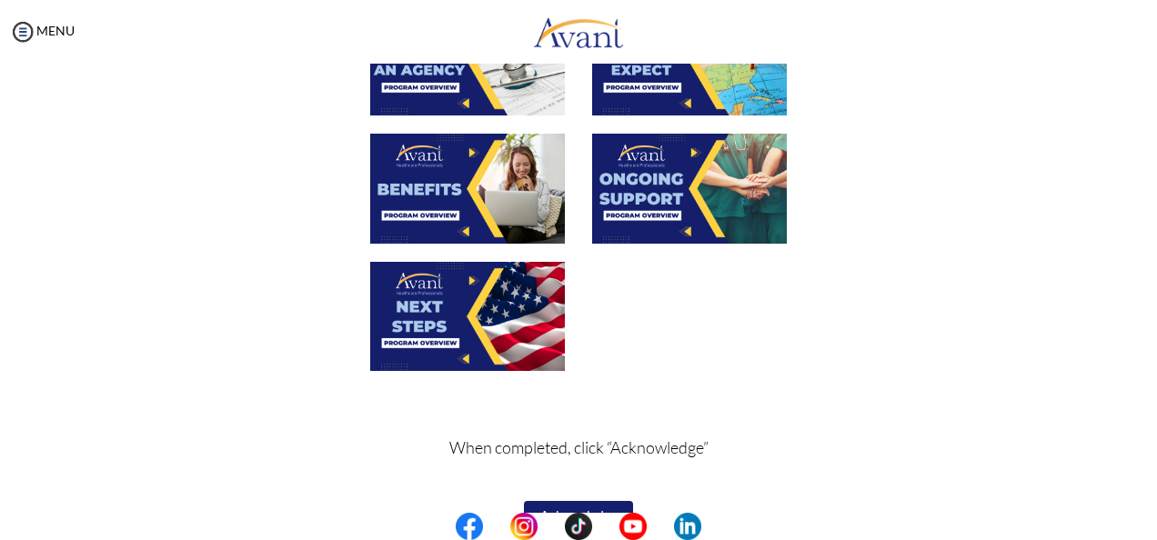
scroll to position [709, 0]
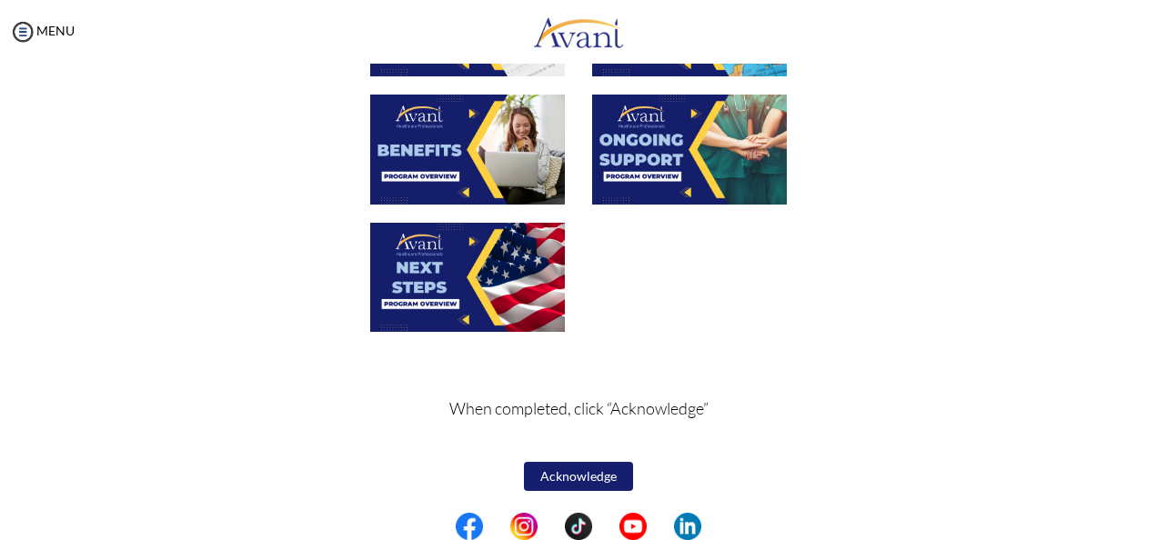
click at [564, 480] on button "Acknowledge" at bounding box center [578, 476] width 109 height 29
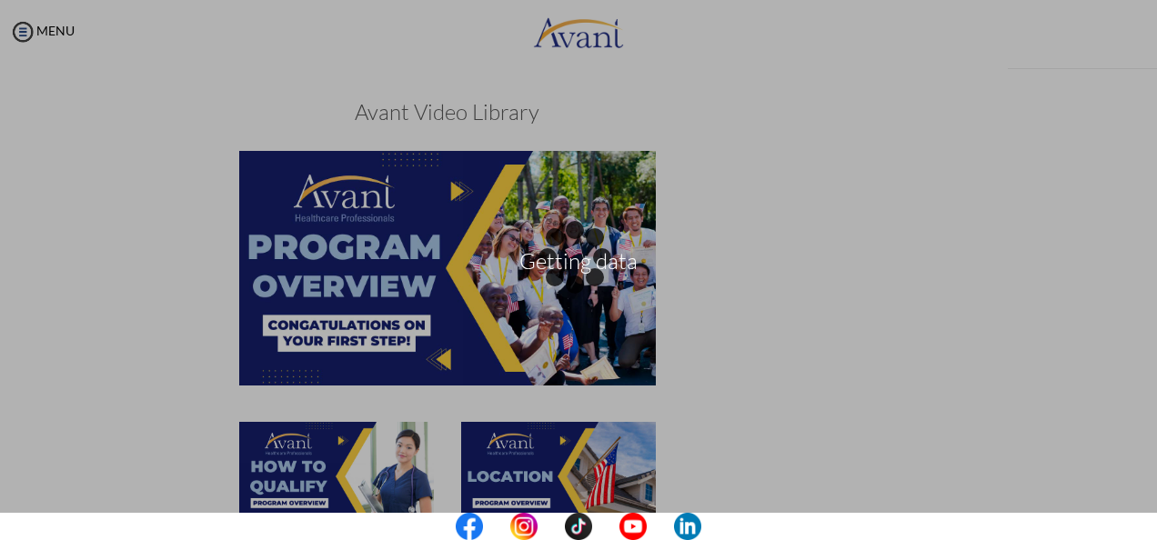
scroll to position [711, 0]
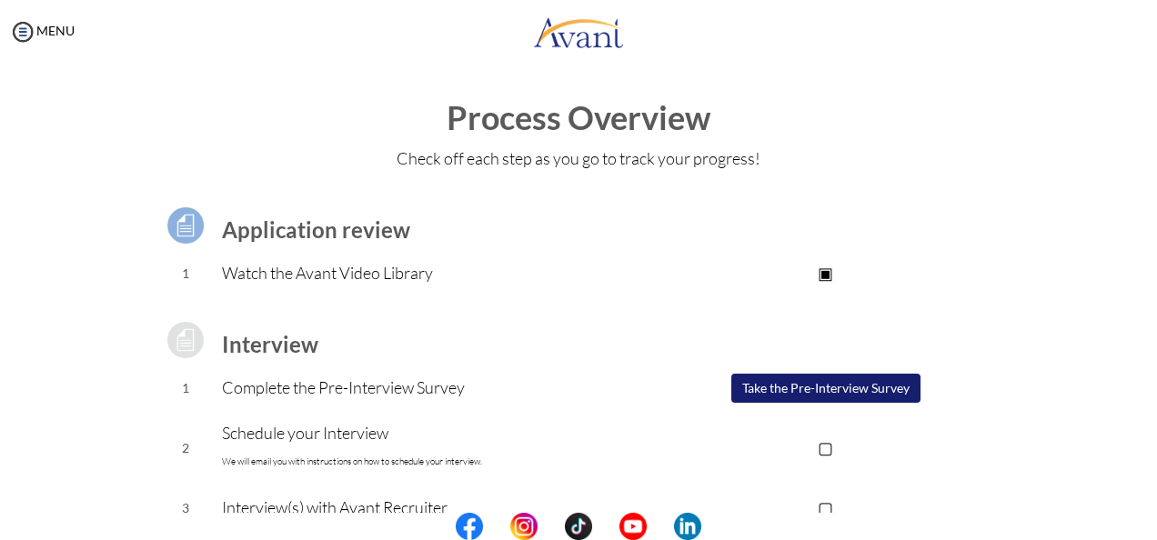
click at [572, 386] on button "Take the Pre-Interview Survey" at bounding box center [825, 388] width 189 height 29
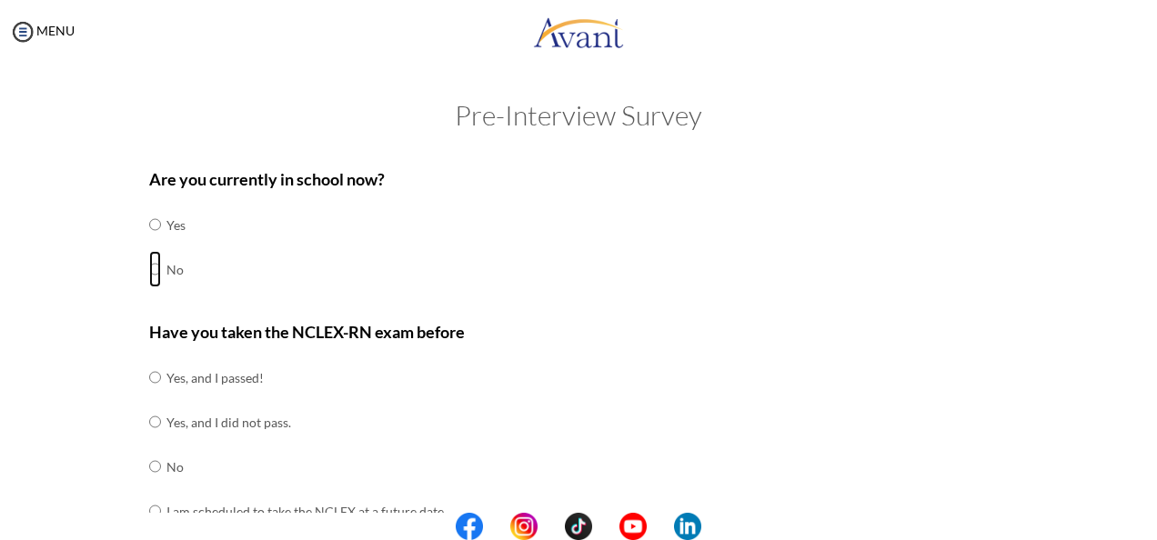
click at [149, 273] on input "radio" at bounding box center [155, 269] width 12 height 36
radio input "true"
click at [149, 206] on input "radio" at bounding box center [155, 224] width 12 height 36
radio input "true"
click at [149, 251] on input "radio" at bounding box center [155, 269] width 12 height 36
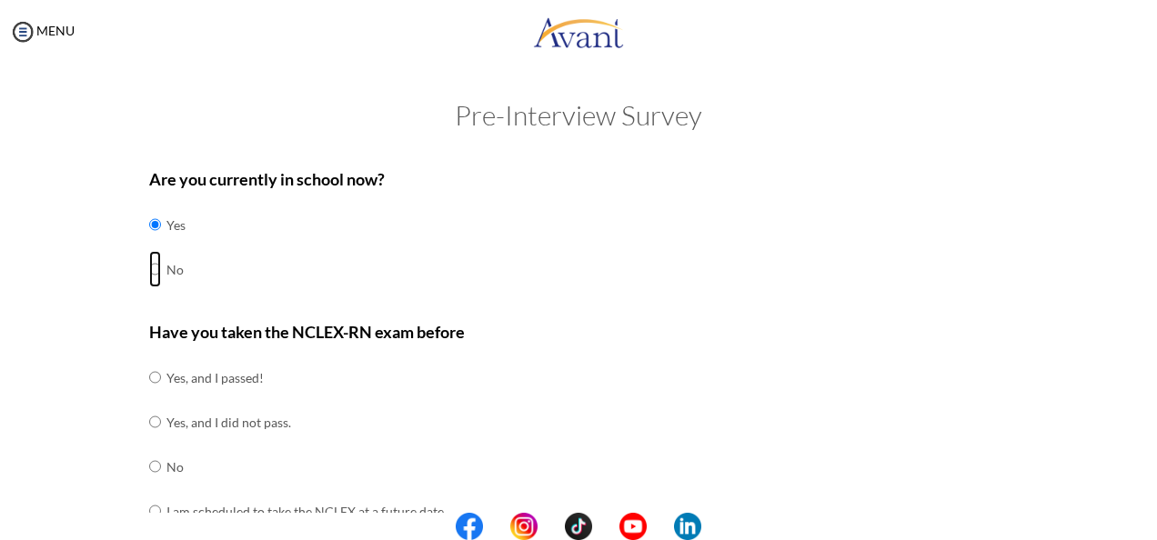
radio input "true"
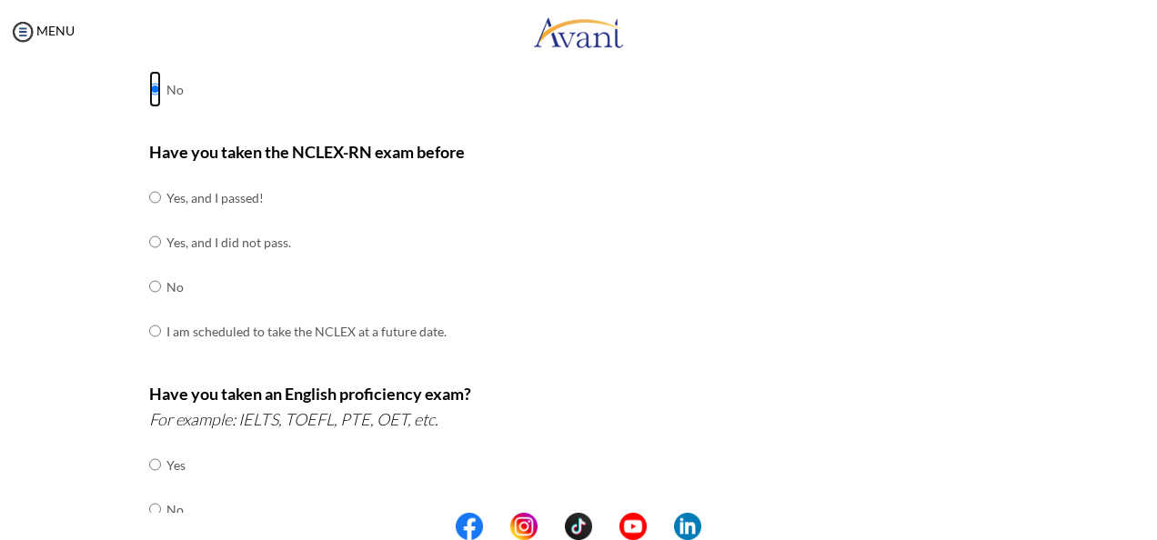
scroll to position [182, 0]
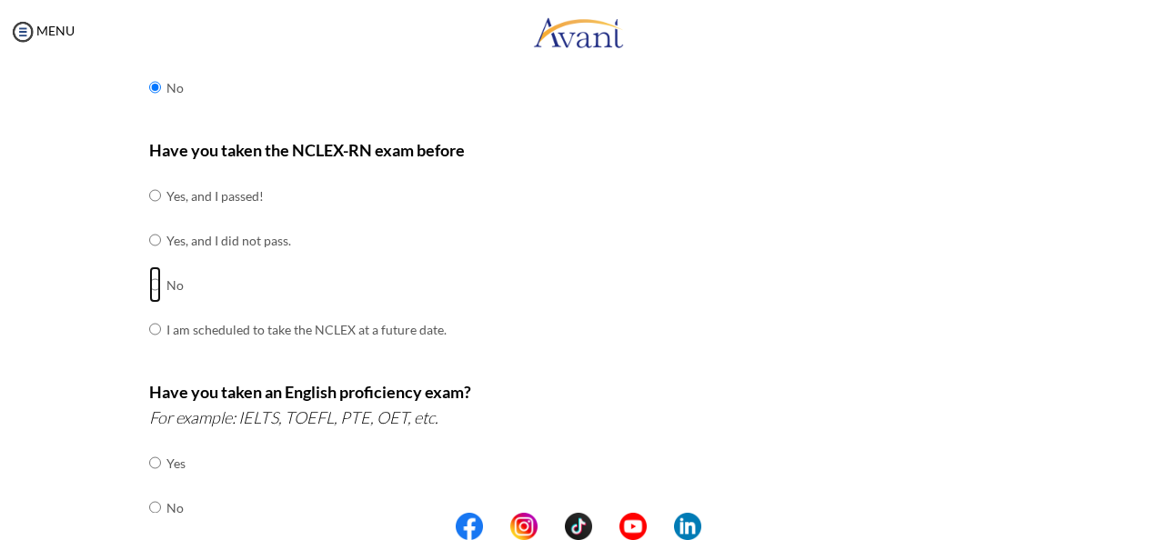
click at [149, 281] on input "radio" at bounding box center [155, 284] width 12 height 36
radio input "true"
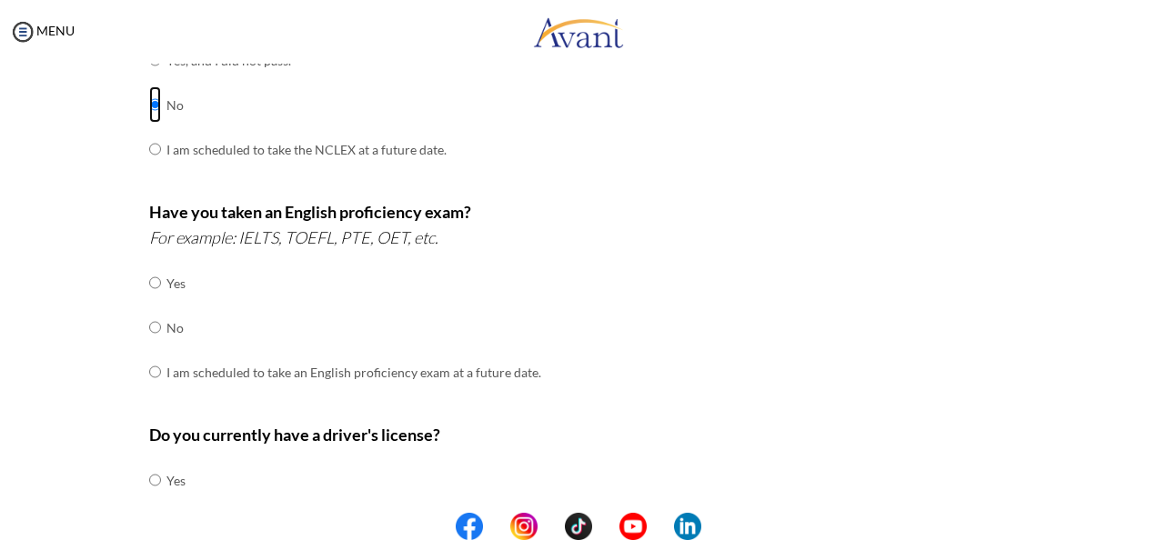
scroll to position [370, 0]
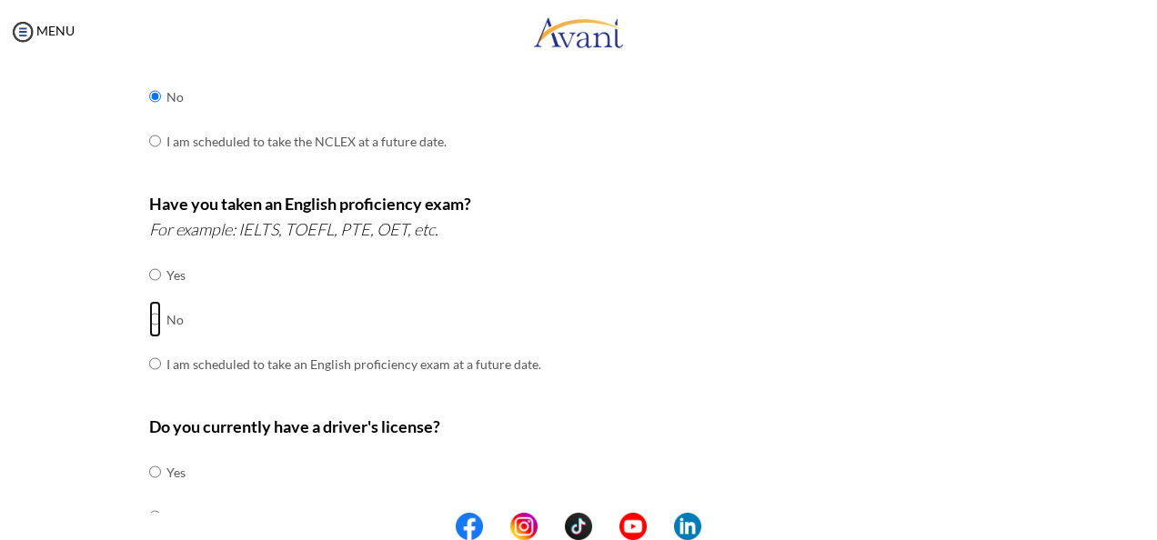
click at [149, 316] on input "radio" at bounding box center [155, 319] width 12 height 36
radio input "true"
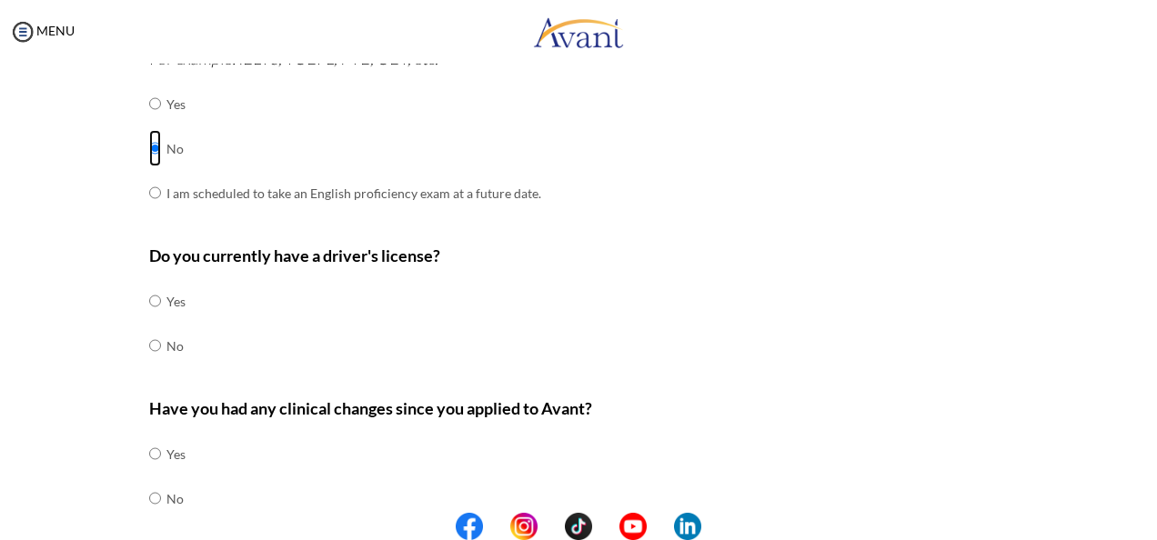
scroll to position [542, 0]
click at [149, 342] on input "radio" at bounding box center [155, 344] width 12 height 36
radio input "true"
click at [149, 494] on input "radio" at bounding box center [155, 497] width 12 height 36
radio input "true"
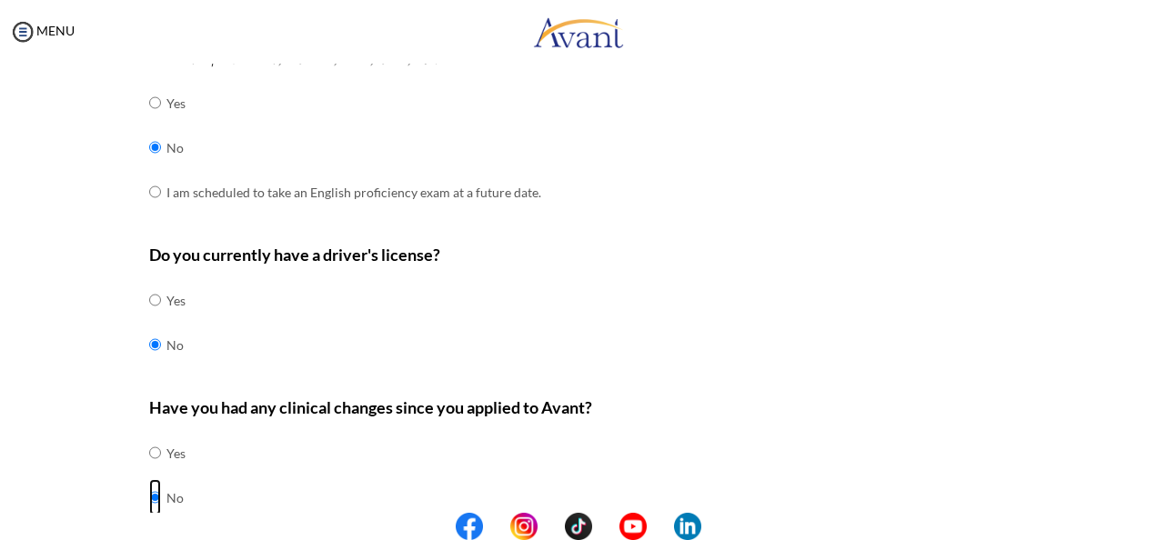
scroll to position [620, 0]
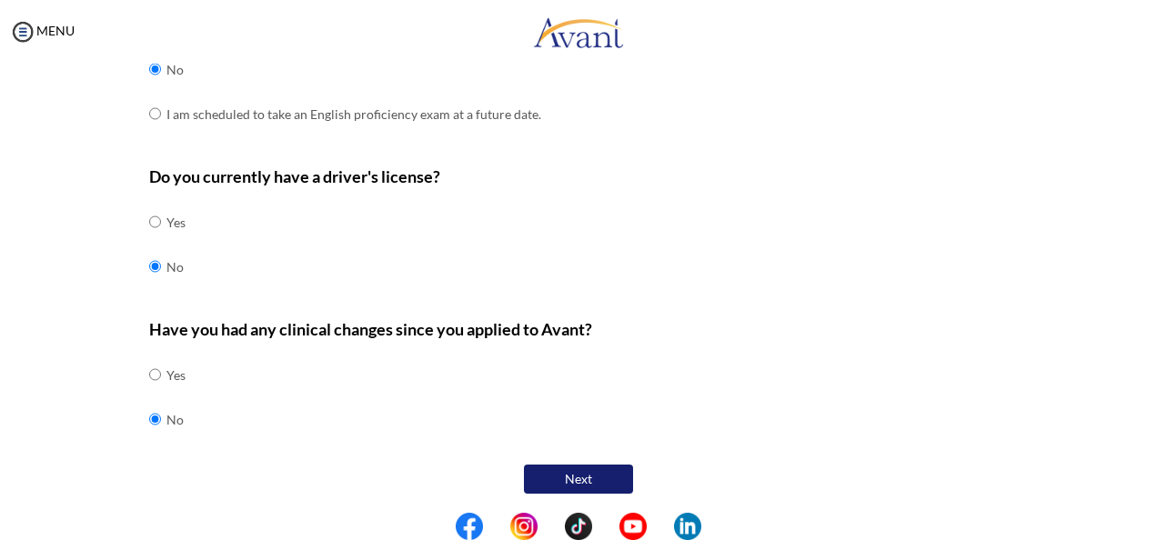
click at [572, 469] on button "Next" at bounding box center [578, 479] width 109 height 29
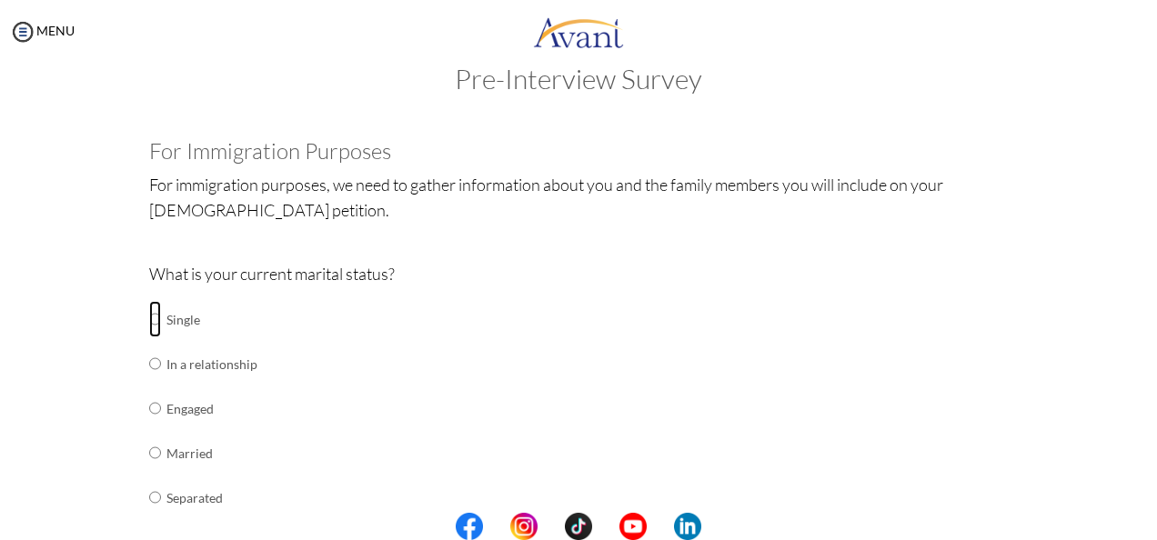
click at [149, 318] on input "radio" at bounding box center [155, 319] width 12 height 36
radio input "true"
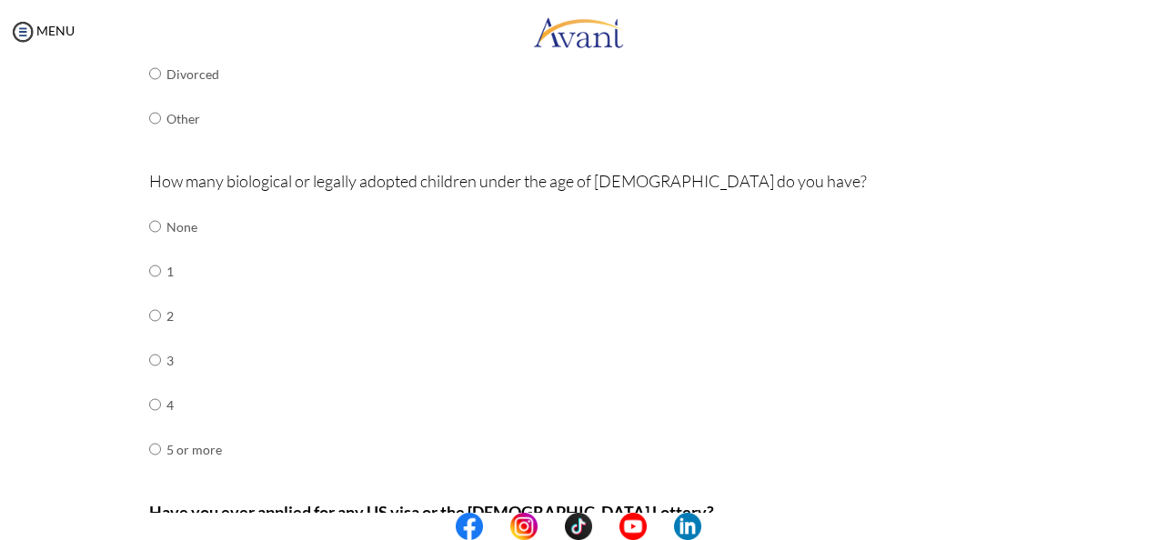
scroll to position [514, 0]
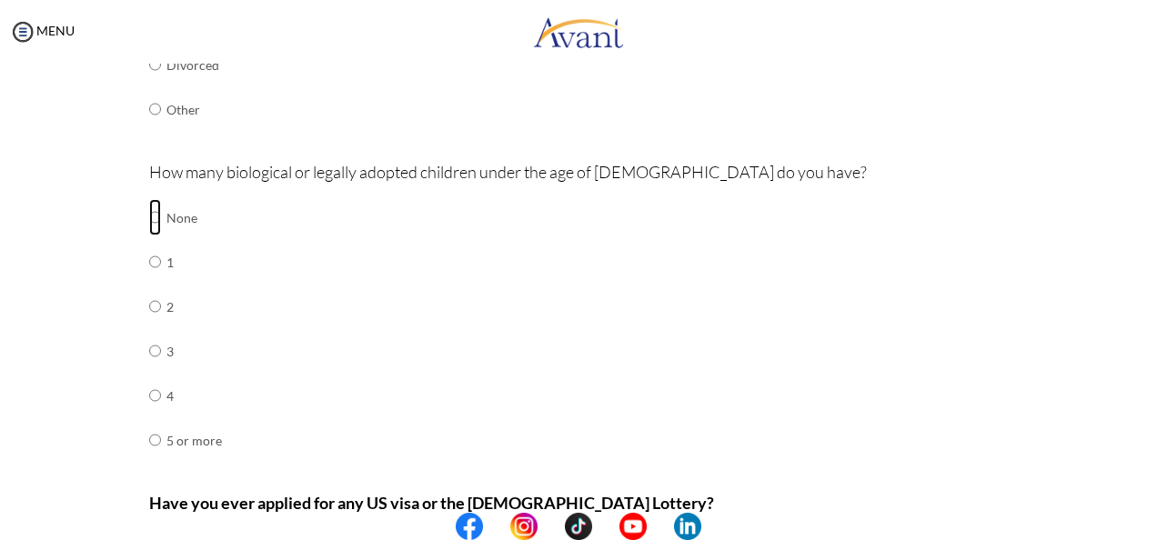
click at [149, 216] on input "radio" at bounding box center [155, 217] width 12 height 36
radio input "true"
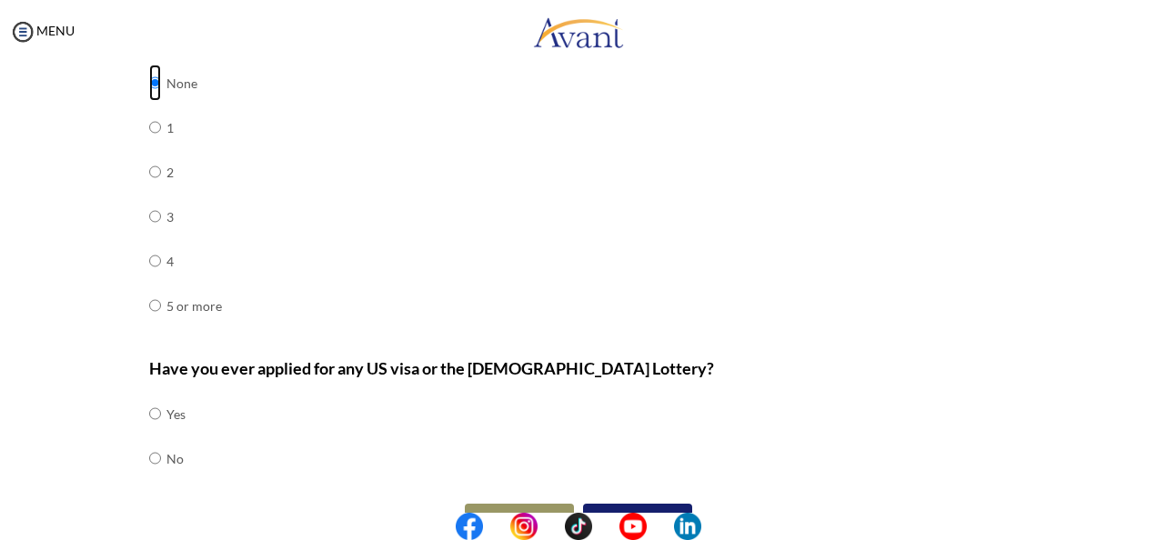
scroll to position [686, 0]
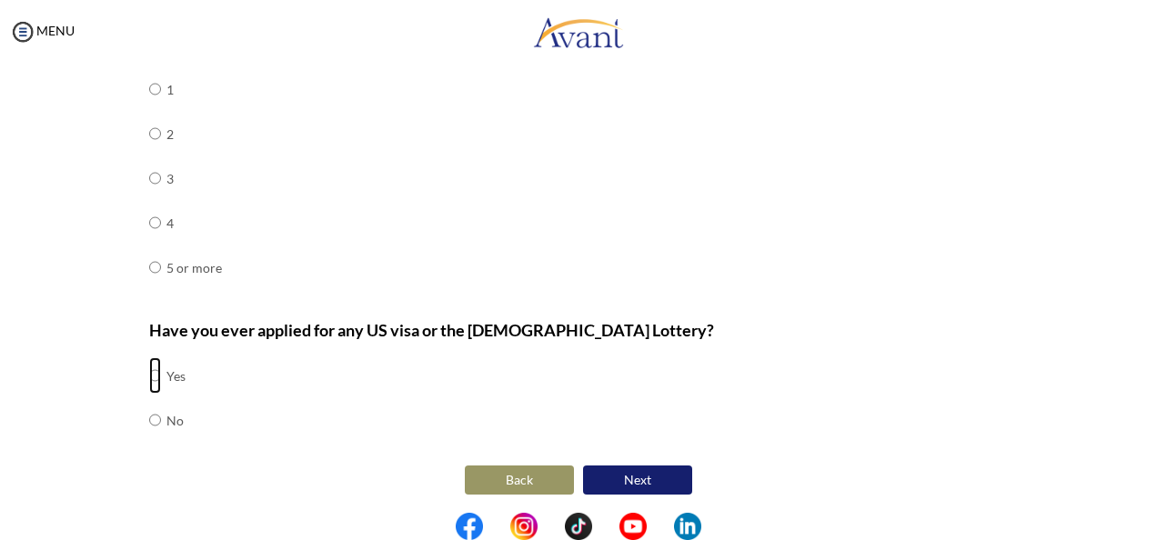
click at [149, 373] on input "radio" at bounding box center [155, 375] width 12 height 36
radio input "true"
click at [572, 478] on button "Next" at bounding box center [637, 480] width 109 height 29
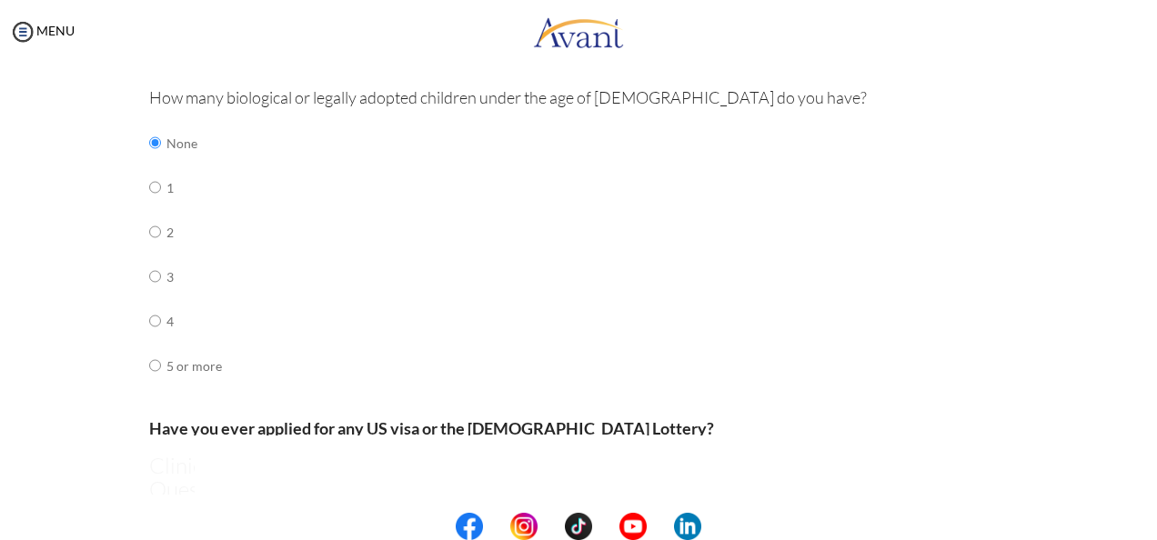
scroll to position [36, 0]
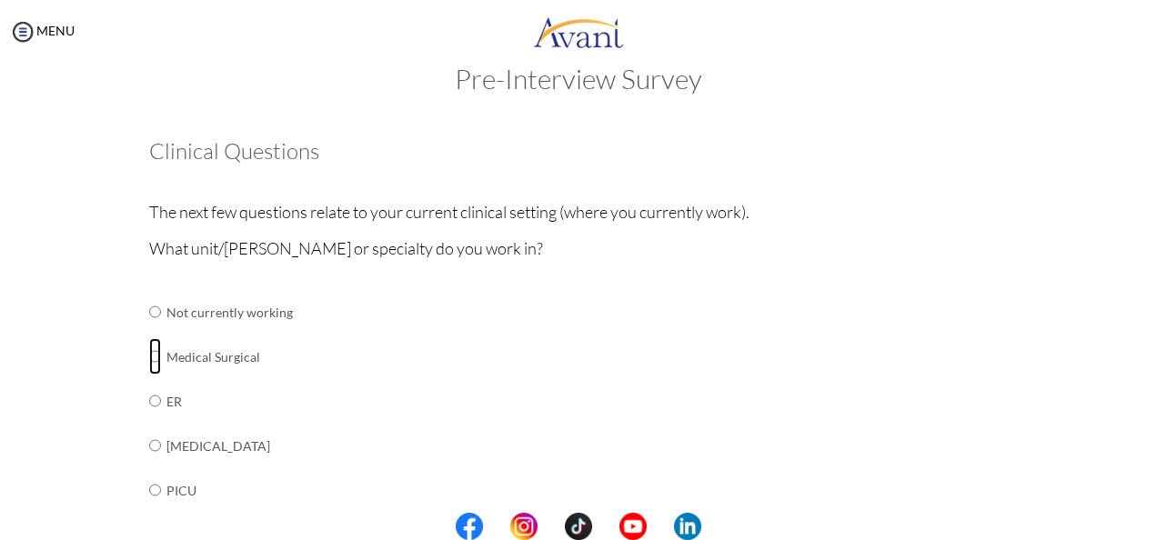
click at [149, 356] on input "radio" at bounding box center [155, 356] width 12 height 36
radio input "true"
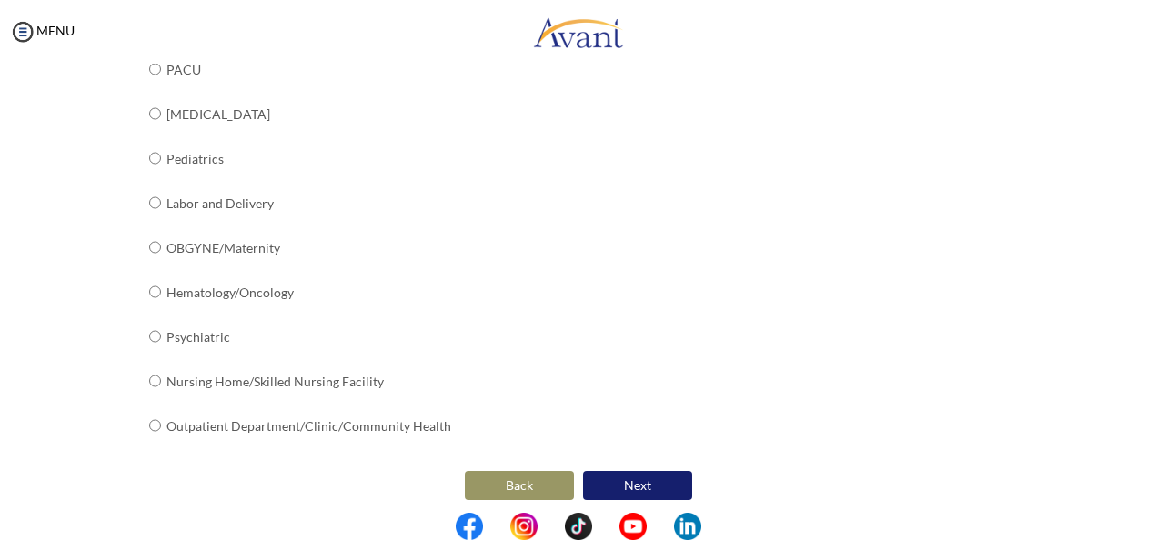
scroll to position [773, 0]
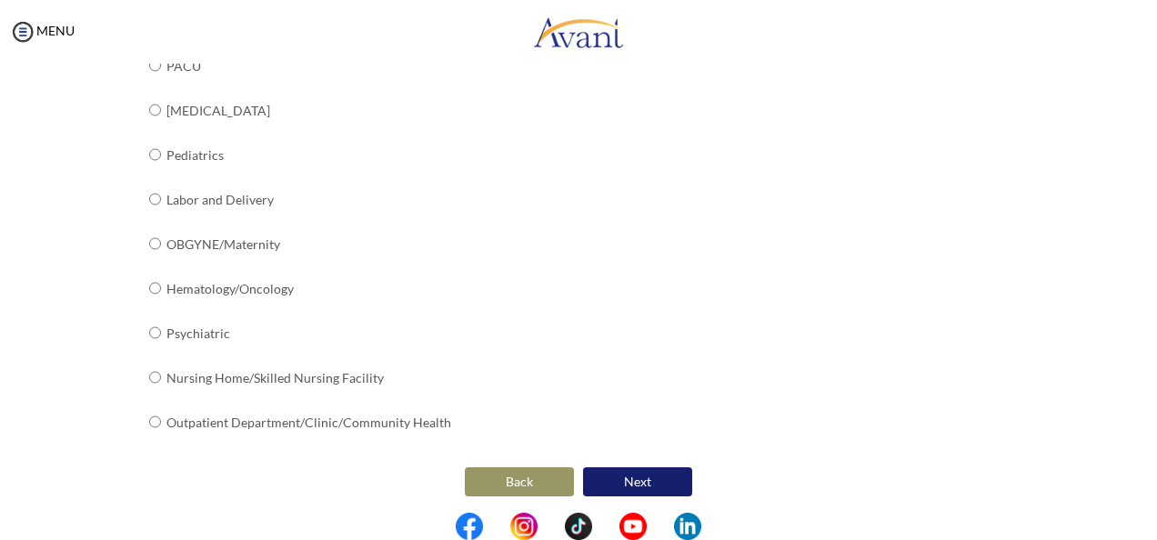
click at [572, 468] on button "Next" at bounding box center [637, 481] width 109 height 29
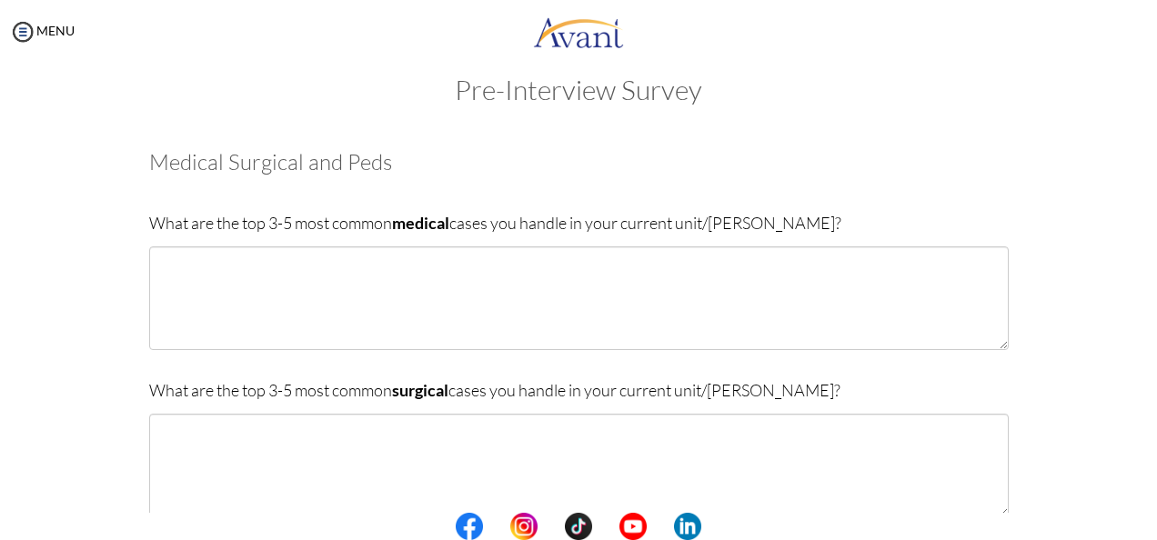
scroll to position [0, 0]
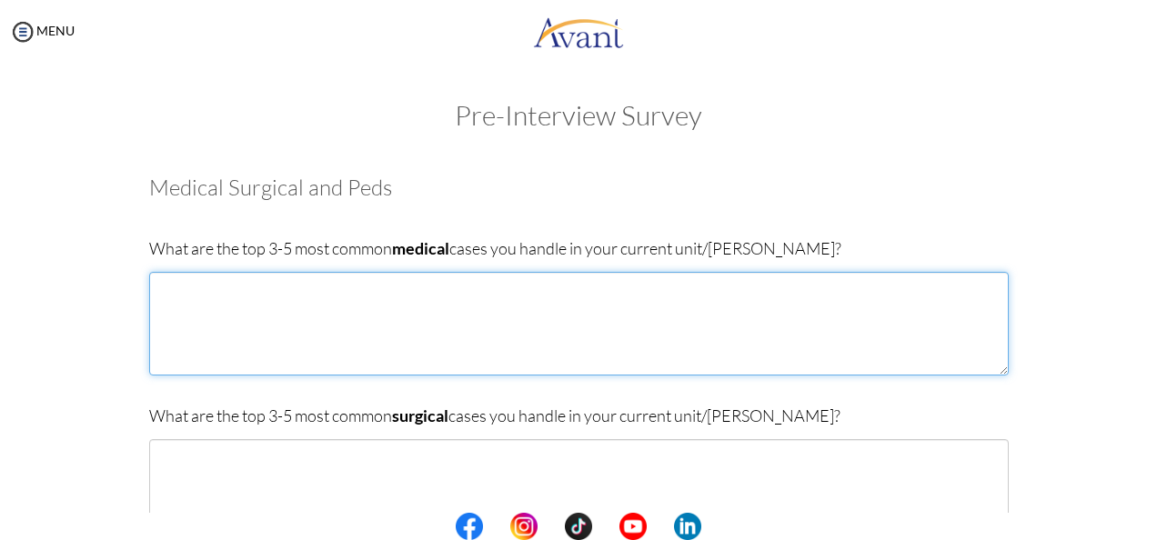
click at [165, 302] on textarea at bounding box center [578, 324] width 859 height 104
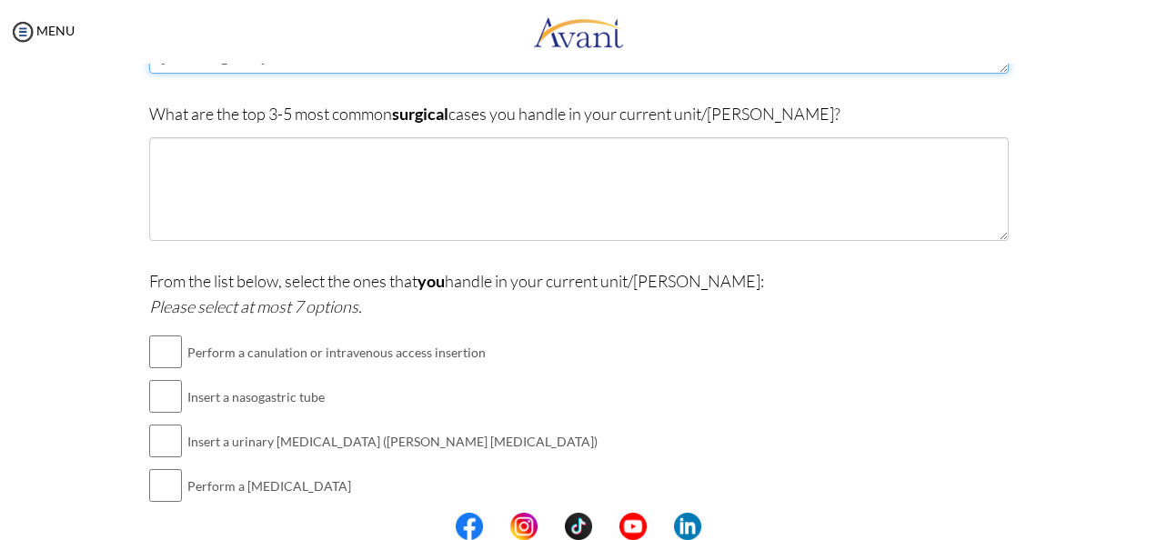
scroll to position [332, 0]
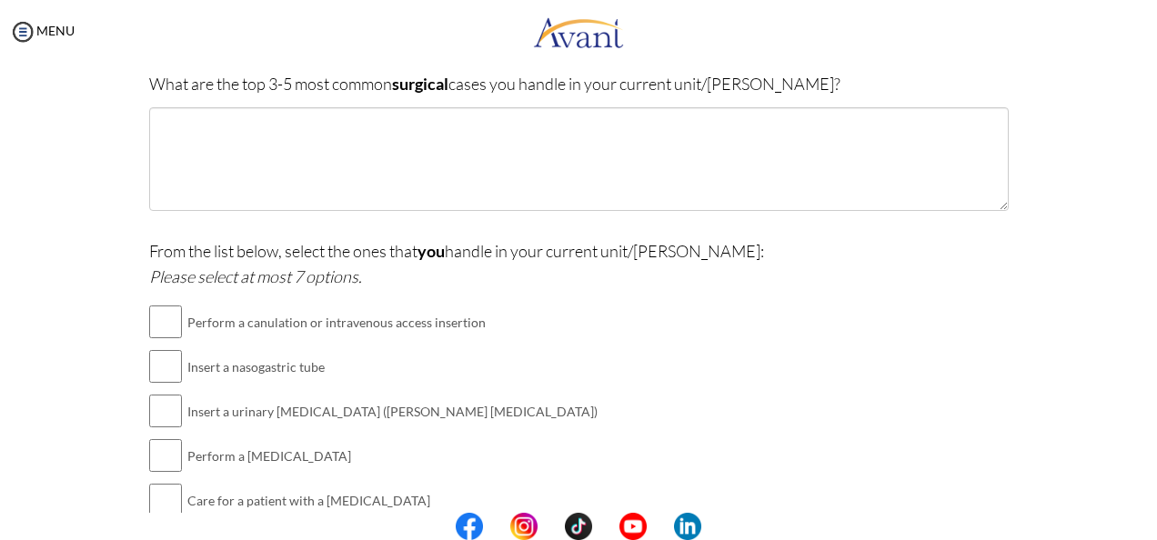
type textarea "[MEDICAL_DATA] [MEDICAL_DATA] Mellitus [MEDICAL_DATA] [MEDICAL_DATA] [MEDICAL_D…"
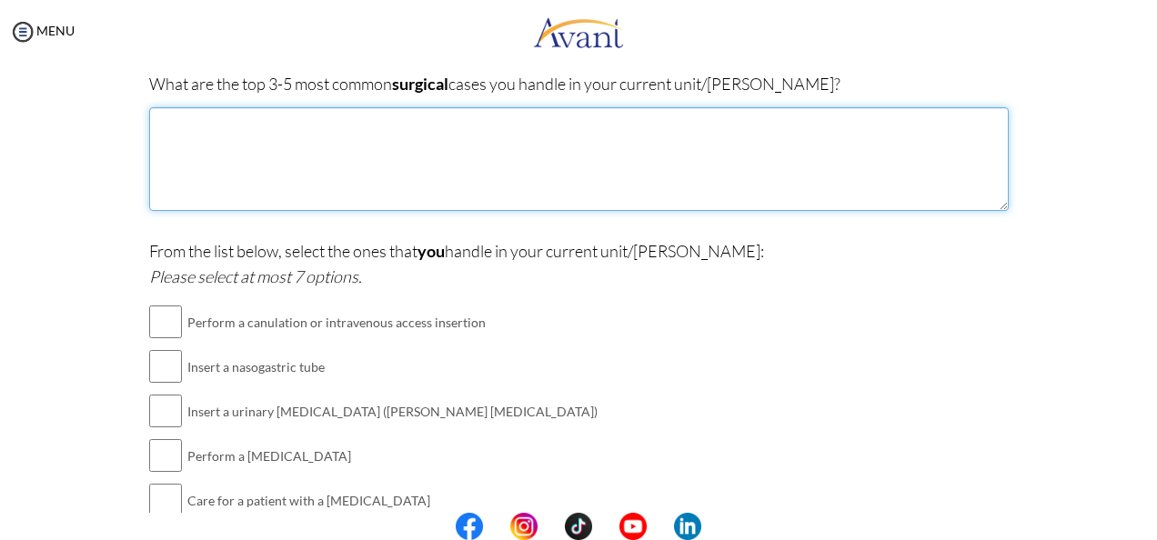
click at [313, 165] on textarea at bounding box center [578, 159] width 859 height 104
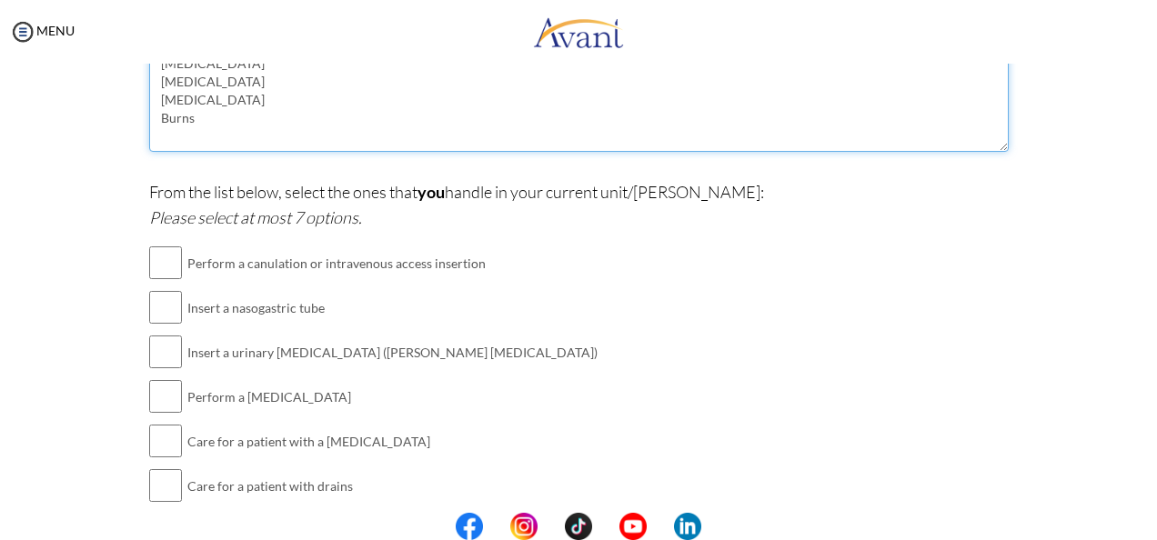
scroll to position [396, 0]
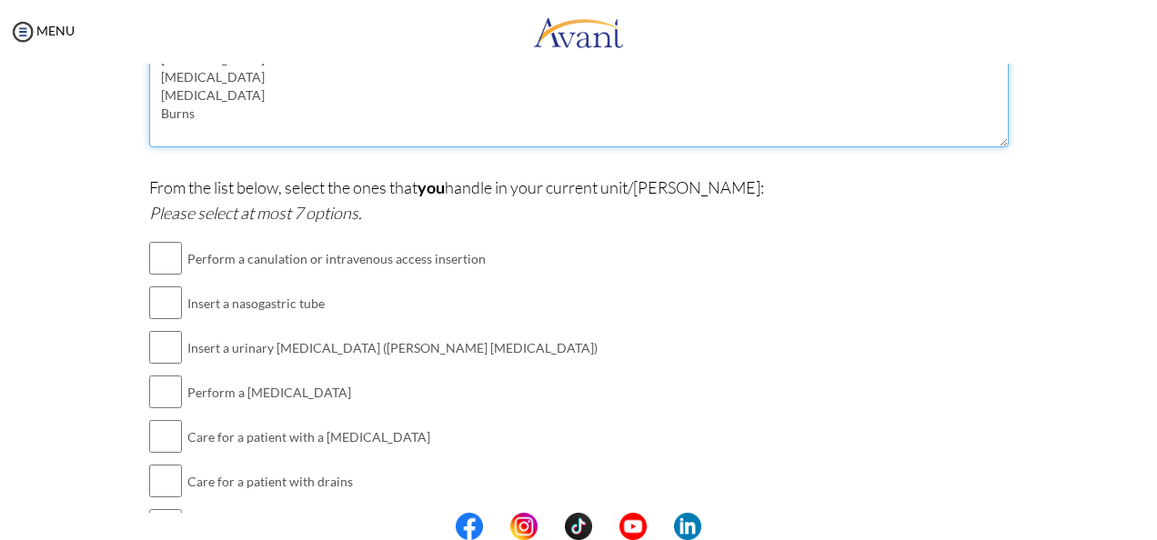
type textarea "[MEDICAL_DATA] [MEDICAL_DATA] [MEDICAL_DATA] Burns"
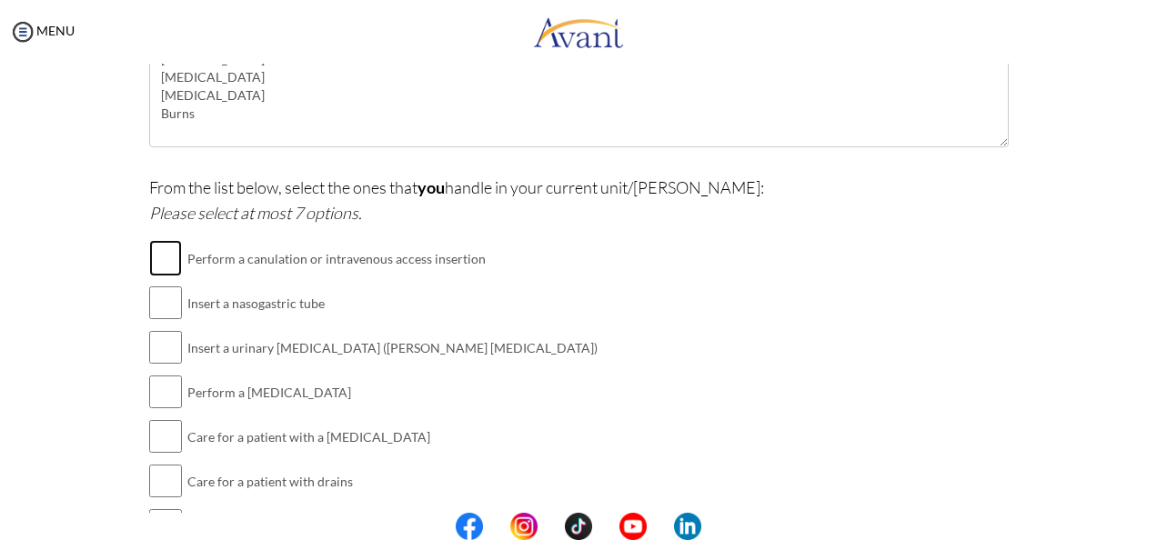
click at [157, 248] on input "checkbox" at bounding box center [165, 258] width 33 height 36
checkbox input "true"
click at [158, 306] on input "checkbox" at bounding box center [165, 303] width 33 height 36
checkbox input "true"
click at [150, 352] on input "checkbox" at bounding box center [165, 347] width 33 height 36
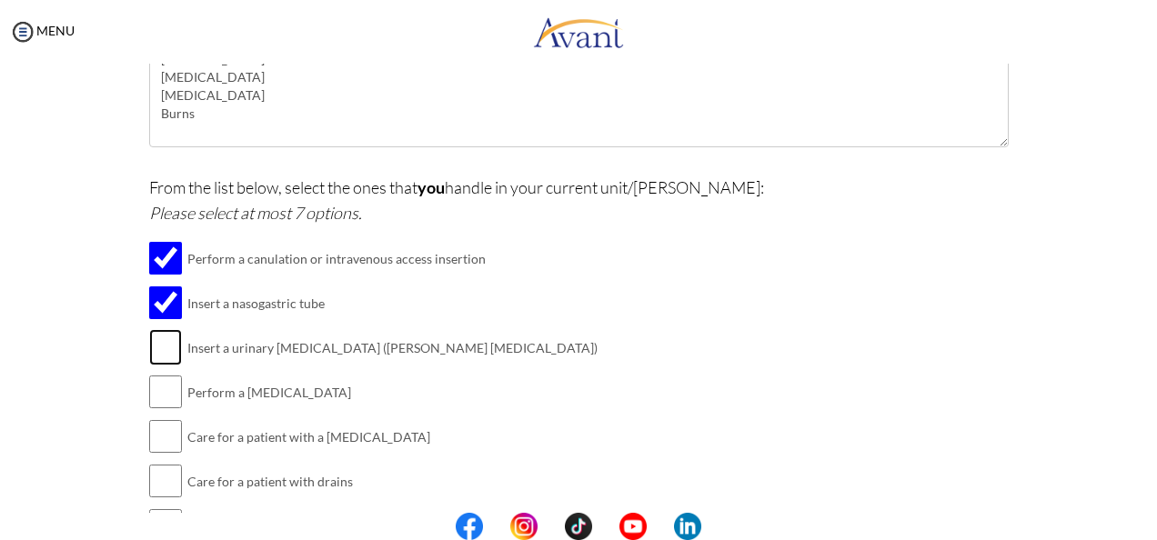
checkbox input "true"
click at [153, 391] on input "checkbox" at bounding box center [165, 392] width 33 height 36
checkbox input "true"
click at [156, 427] on input "checkbox" at bounding box center [165, 436] width 33 height 36
checkbox input "true"
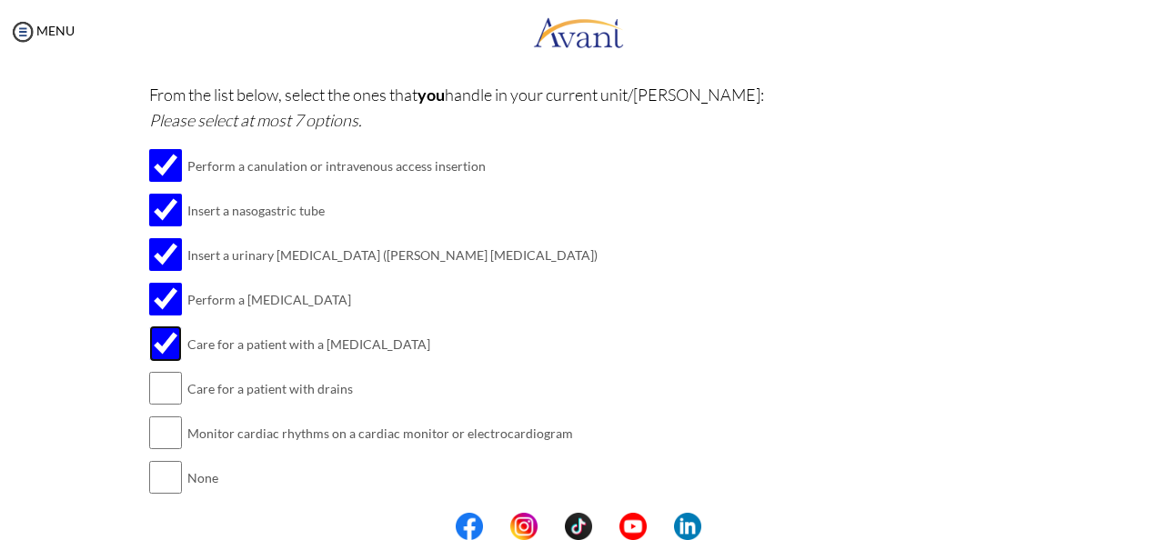
scroll to position [489, 0]
click at [160, 381] on input "checkbox" at bounding box center [165, 387] width 33 height 36
checkbox input "true"
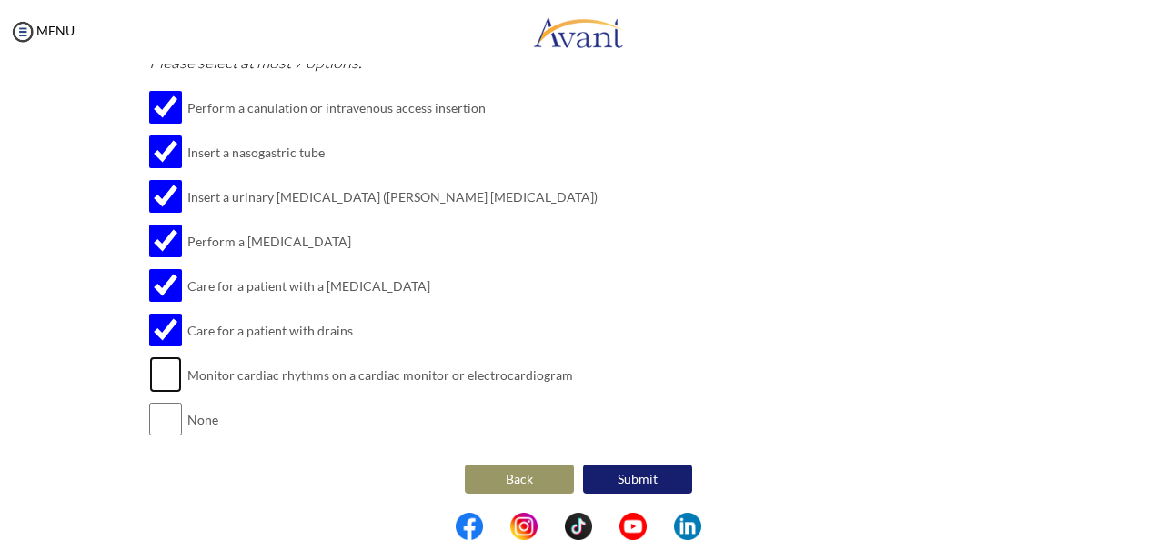
click at [170, 367] on input "checkbox" at bounding box center [165, 374] width 33 height 36
checkbox input "true"
click at [572, 476] on button "Submit" at bounding box center [637, 479] width 109 height 29
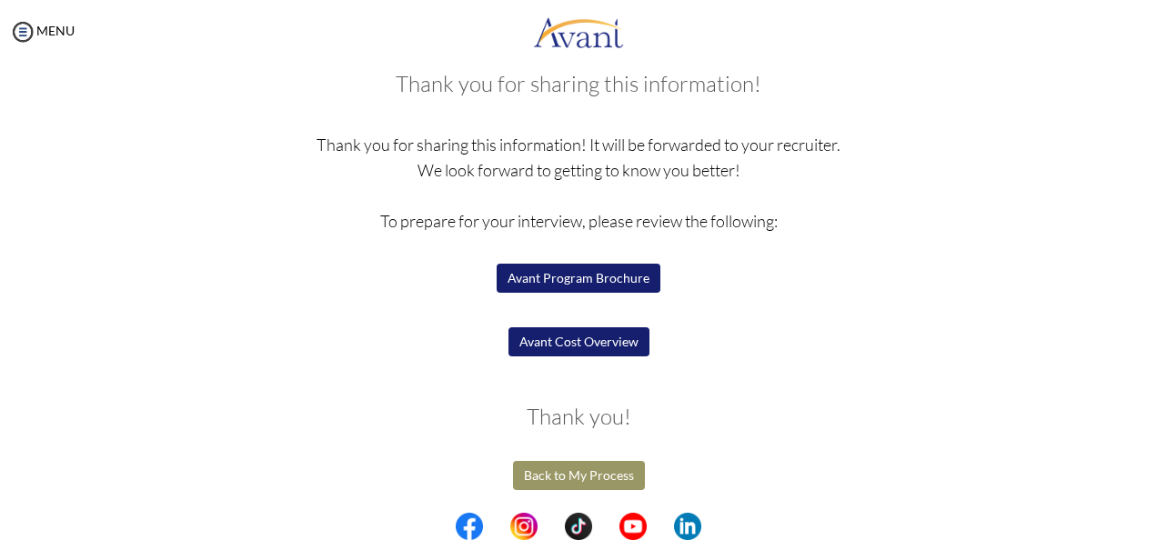
scroll to position [0, 0]
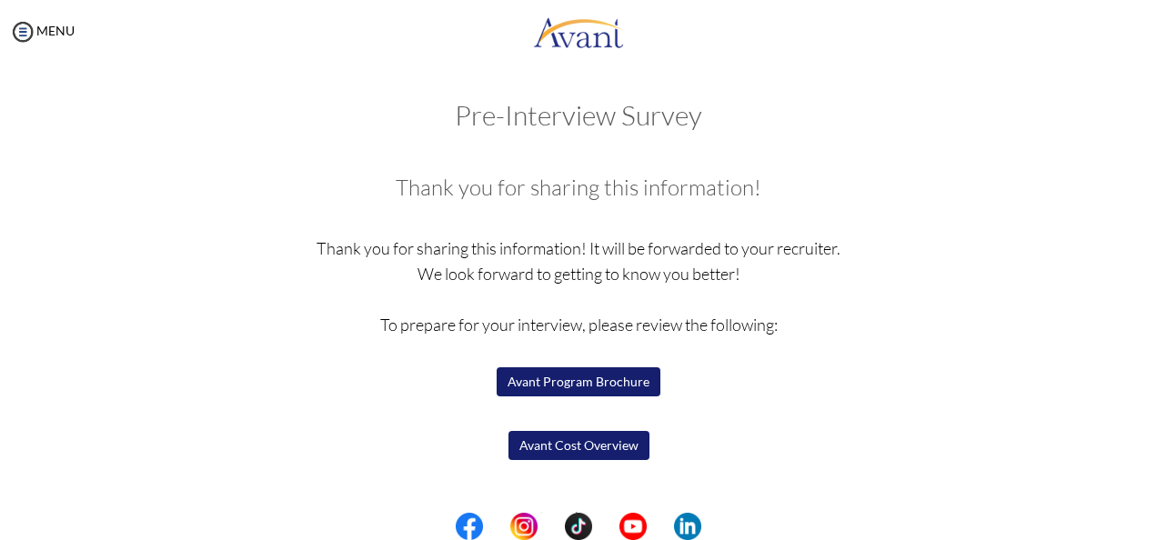
click at [557, 382] on button "Avant Program Brochure" at bounding box center [578, 381] width 164 height 29
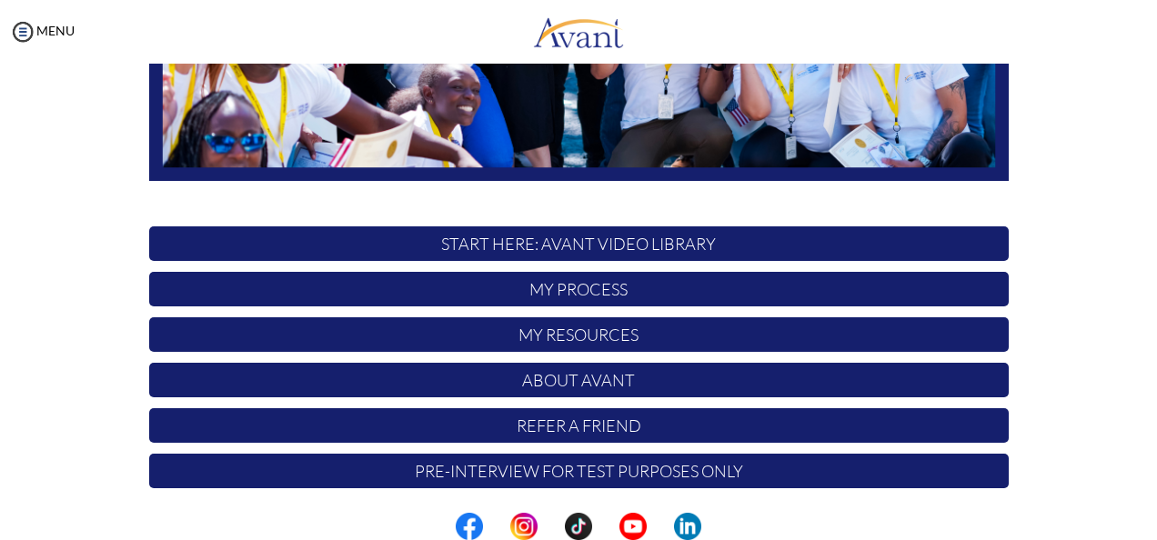
scroll to position [466, 0]
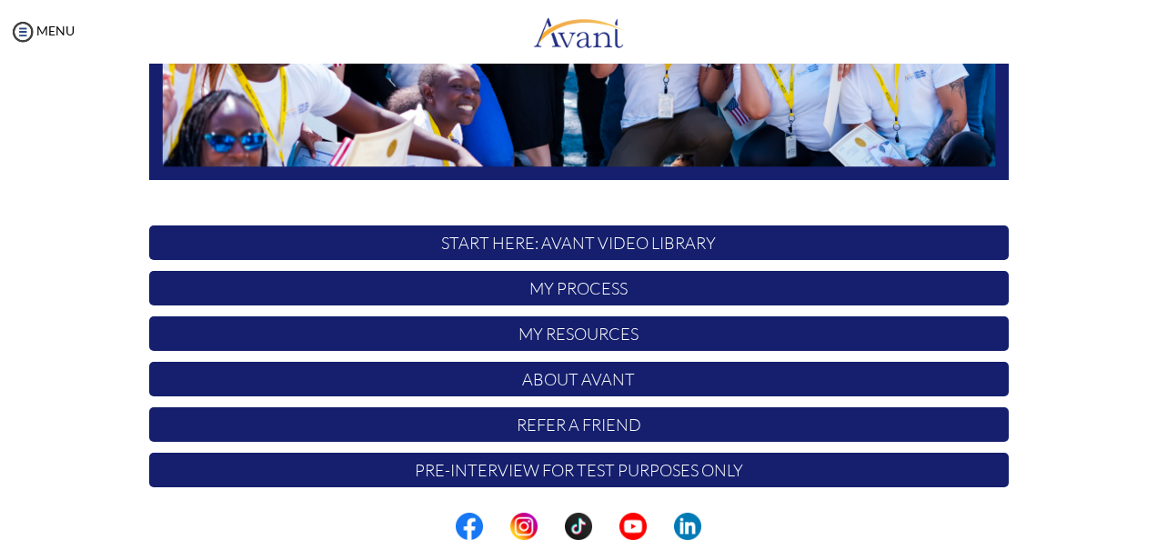
click at [626, 287] on p "My Process" at bounding box center [578, 288] width 859 height 35
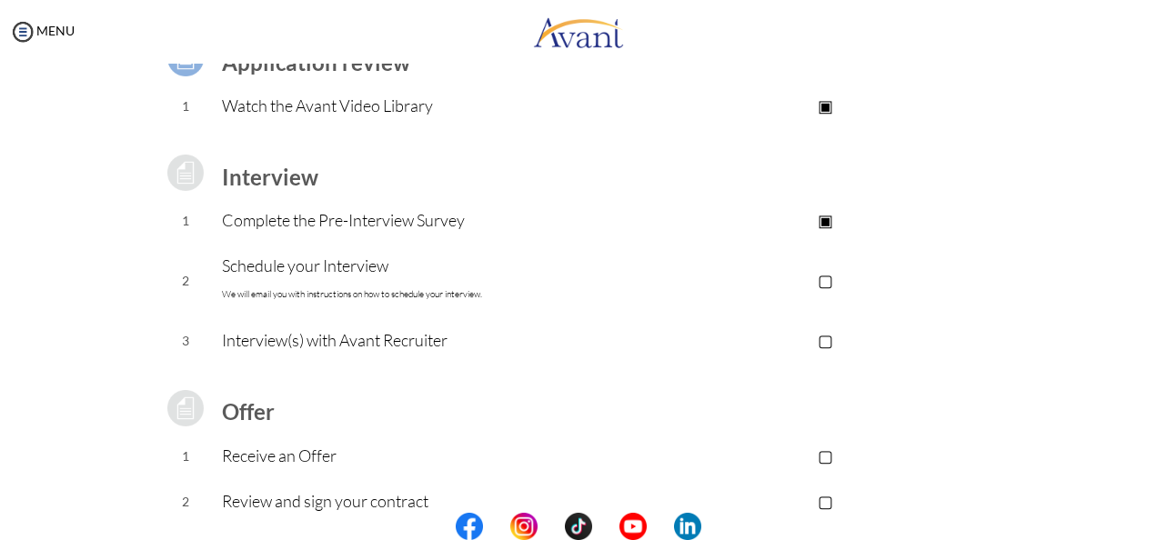
scroll to position [163, 0]
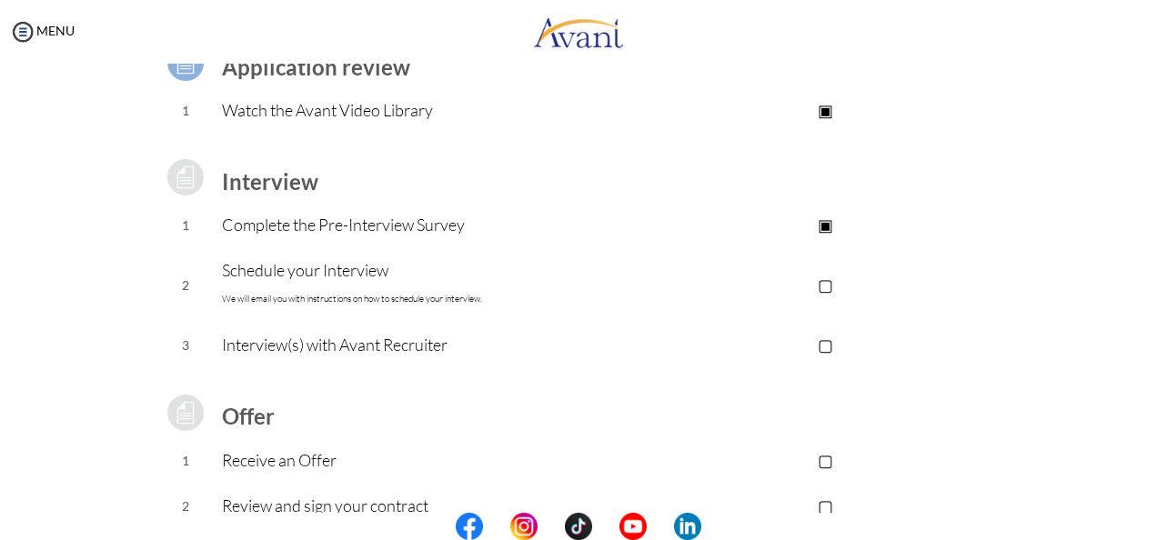
click at [824, 284] on p "▢" at bounding box center [825, 284] width 365 height 25
click at [824, 284] on p "▣" at bounding box center [825, 284] width 365 height 25
click at [357, 273] on p "Schedule your Interview We will email you with instructions on how to schedule …" at bounding box center [432, 284] width 421 height 55
click at [825, 287] on p "▢" at bounding box center [825, 284] width 365 height 25
click at [824, 345] on p "▢" at bounding box center [825, 344] width 365 height 25
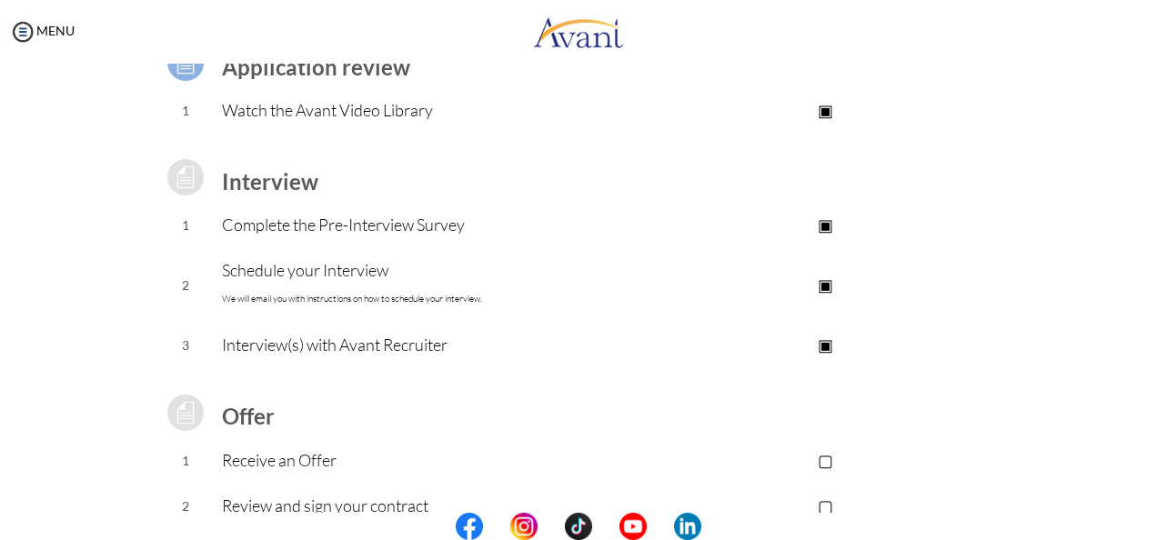
click at [824, 345] on p "▣" at bounding box center [825, 344] width 365 height 25
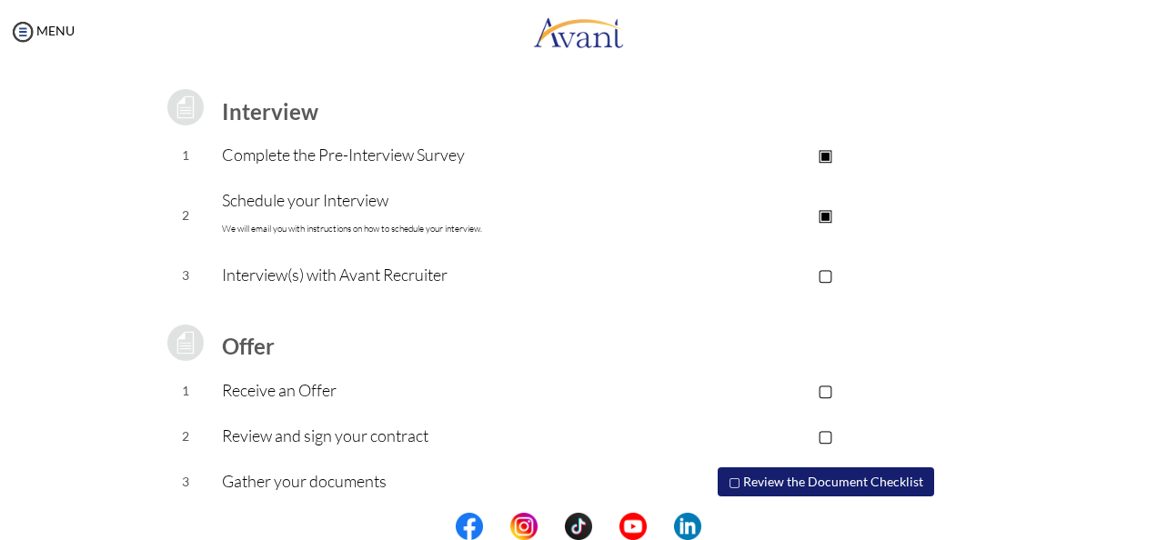
click at [868, 474] on button "▢ Review the Document Checklist" at bounding box center [825, 481] width 216 height 29
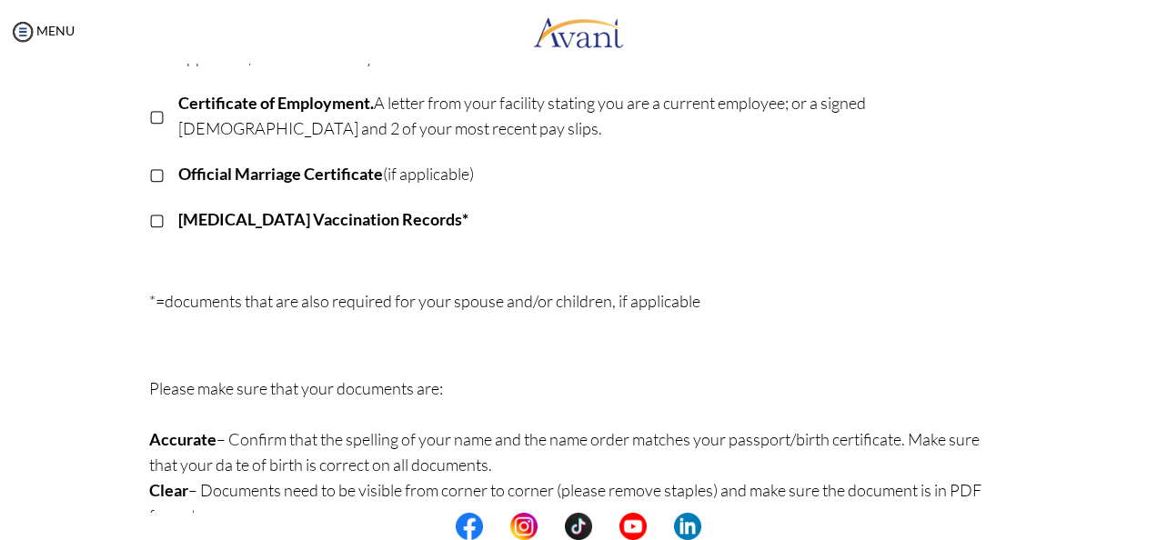
scroll to position [578, 0]
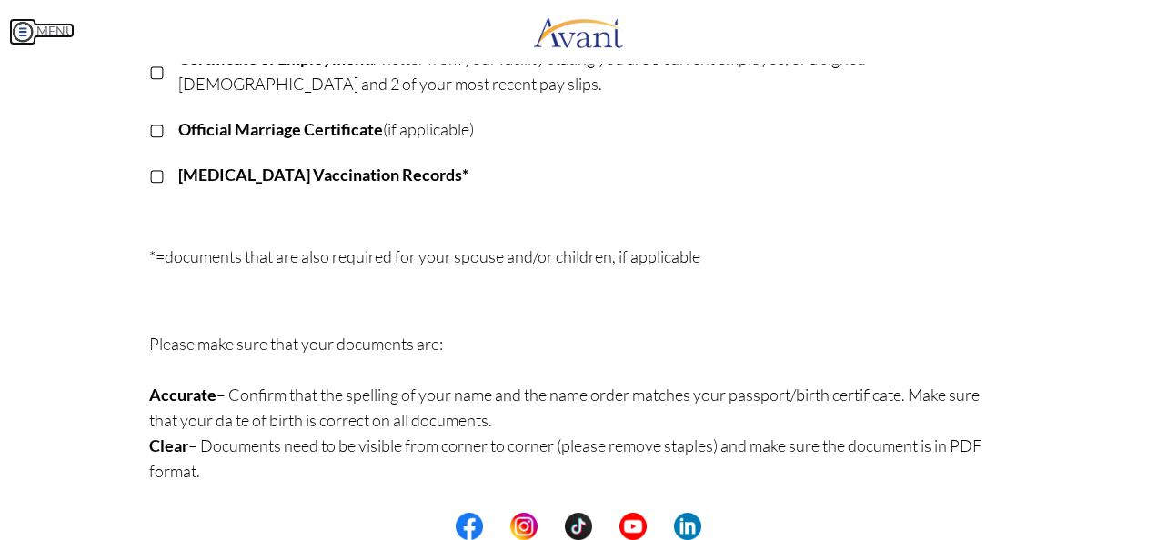
click at [24, 20] on img at bounding box center [22, 31] width 27 height 27
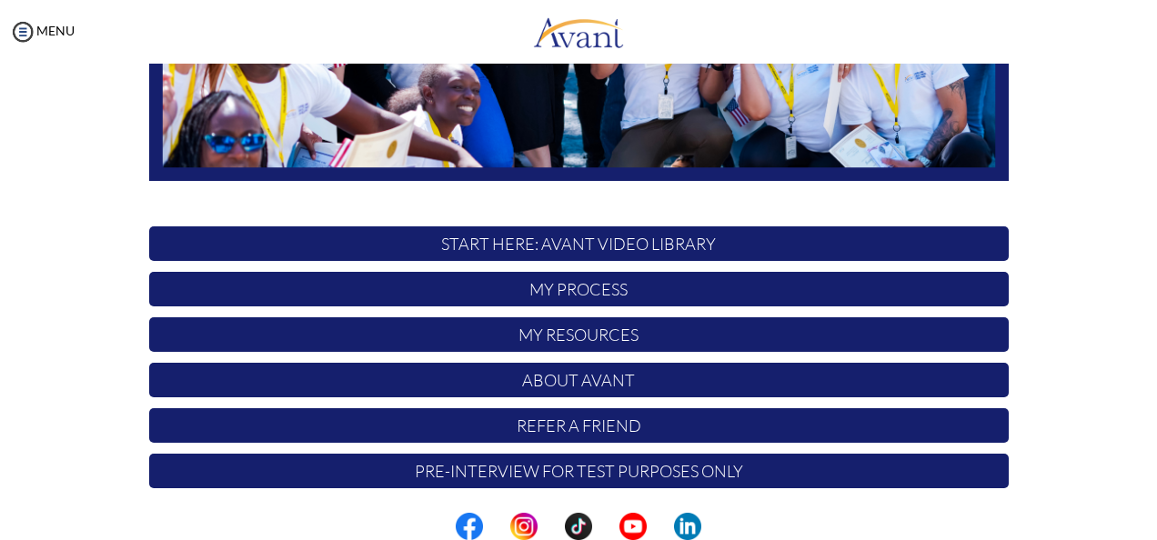
scroll to position [470, 0]
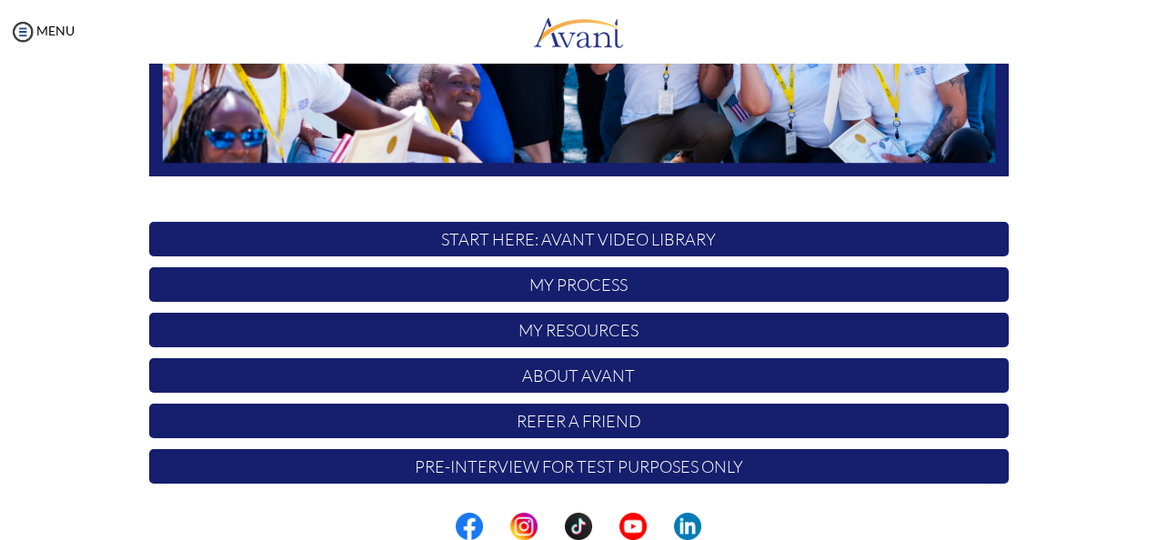
click at [602, 285] on p "My Process" at bounding box center [578, 284] width 859 height 35
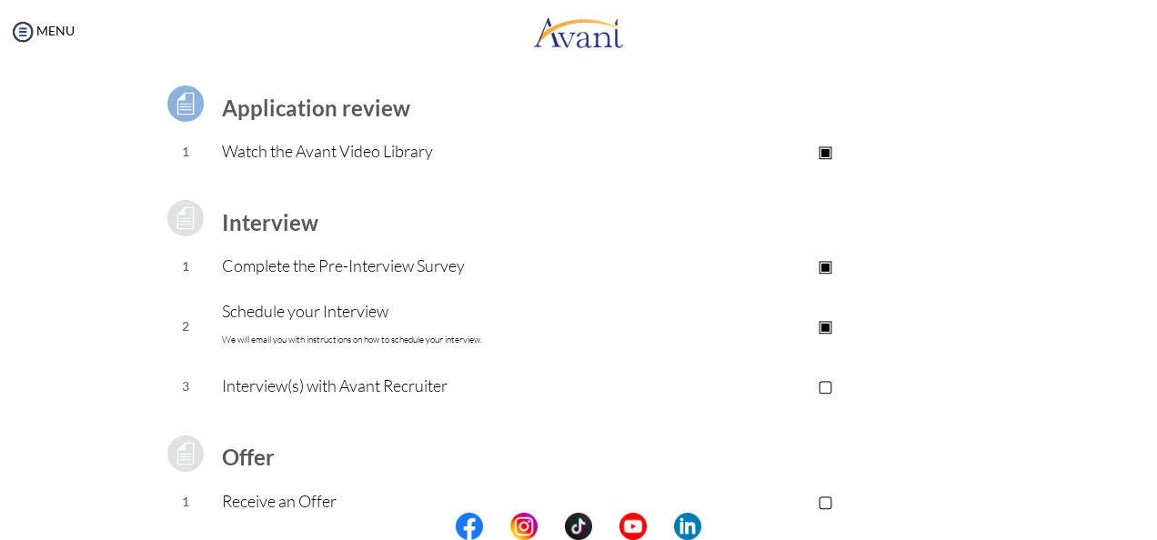
scroll to position [99, 0]
